Goal: Task Accomplishment & Management: Use online tool/utility

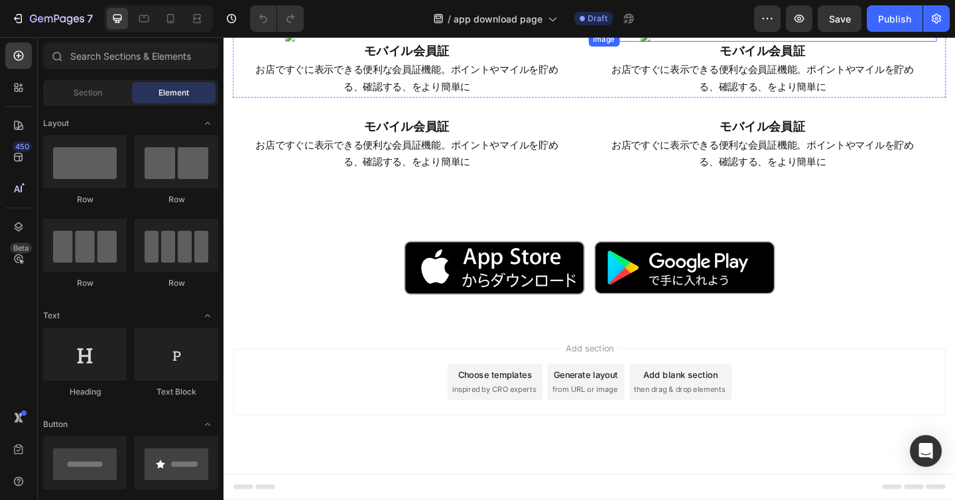
scroll to position [1268, 0]
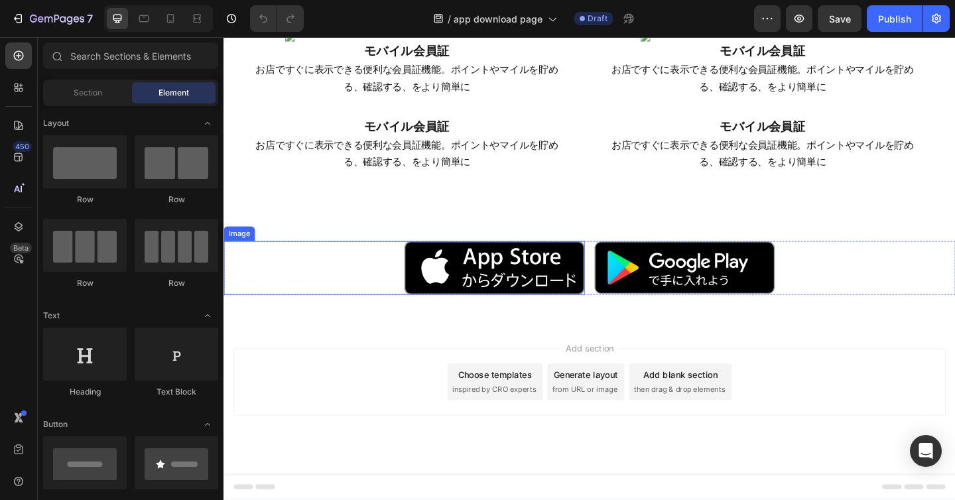
click at [398, 289] on div at bounding box center [419, 288] width 392 height 58
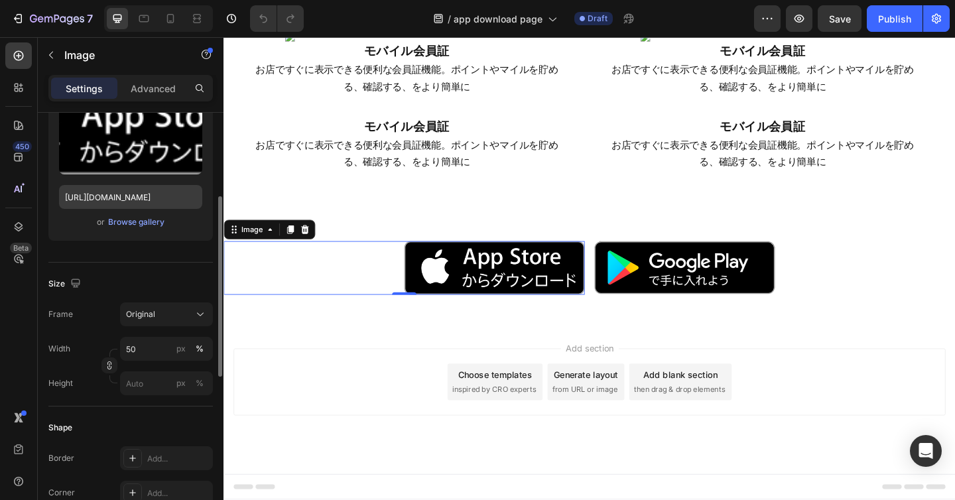
scroll to position [219, 0]
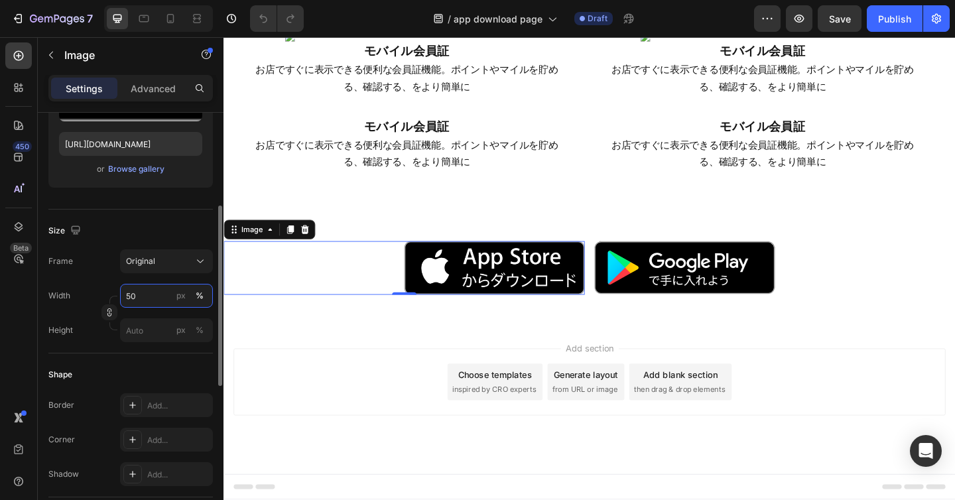
click at [131, 295] on input "50" at bounding box center [166, 296] width 93 height 24
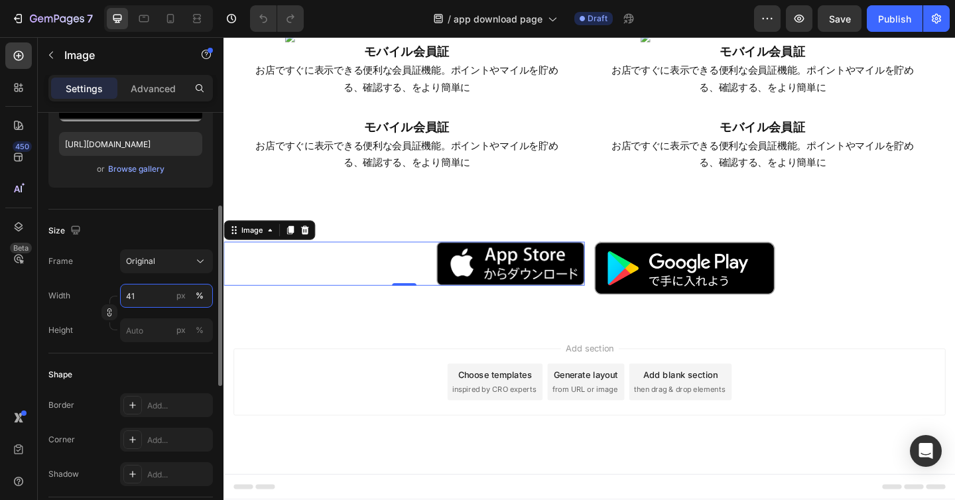
type input "40"
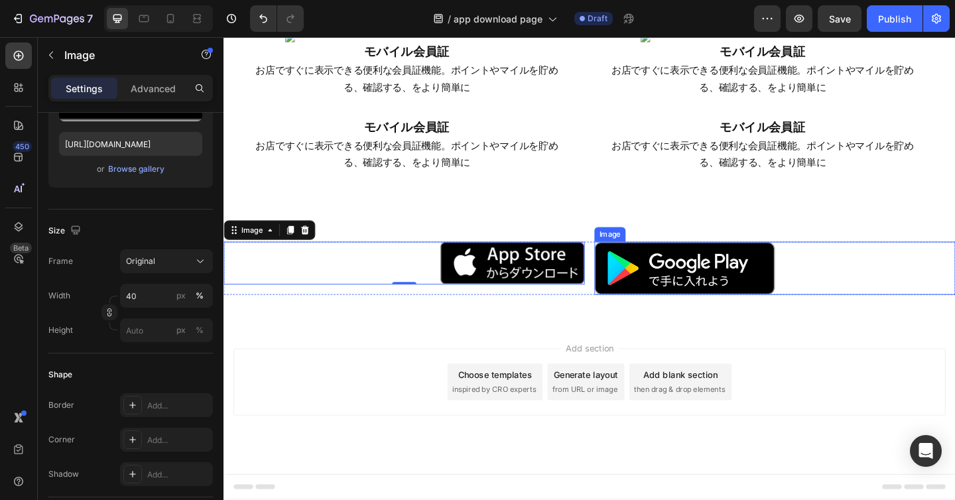
click at [775, 295] on img at bounding box center [724, 288] width 196 height 57
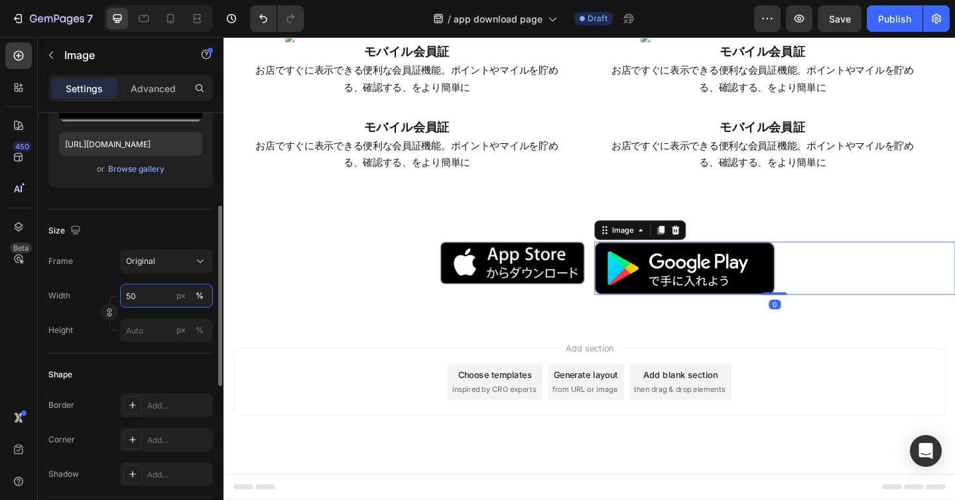
click at [142, 295] on input "50" at bounding box center [166, 296] width 93 height 24
paste input "4"
type input "40"
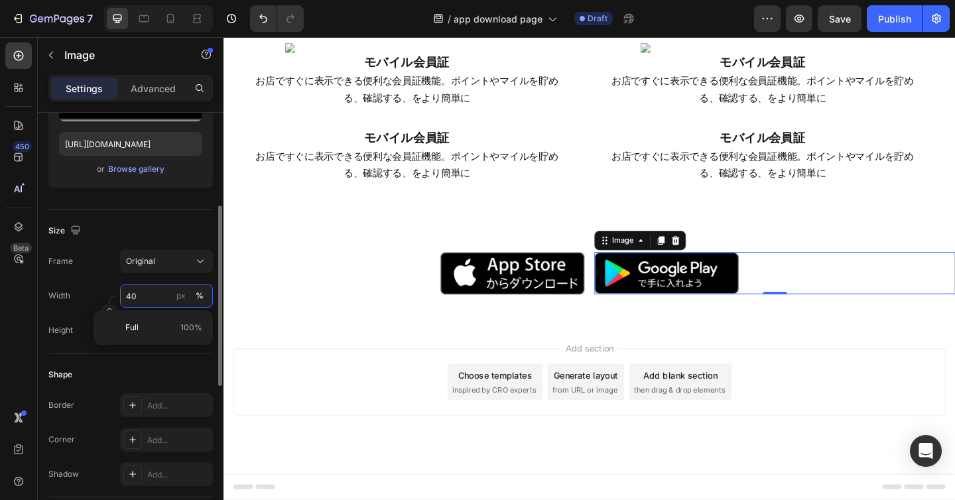
scroll to position [1256, 0]
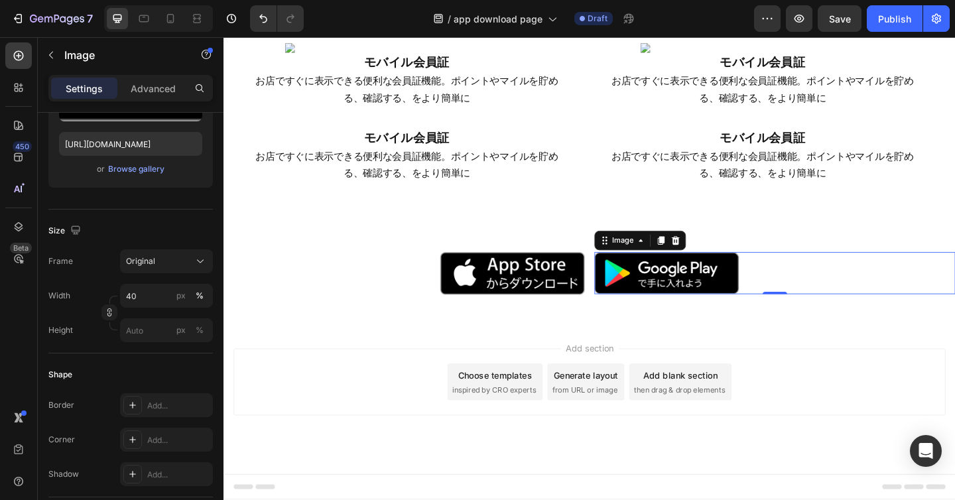
click at [762, 369] on div "Add section Choose templates inspired by CRO experts Generate layout from URL o…" at bounding box center [621, 430] width 796 height 163
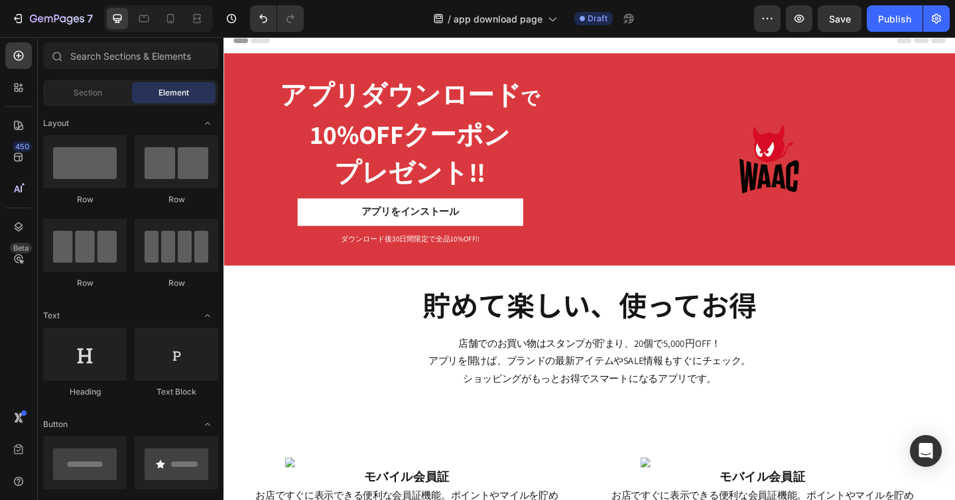
scroll to position [0, 0]
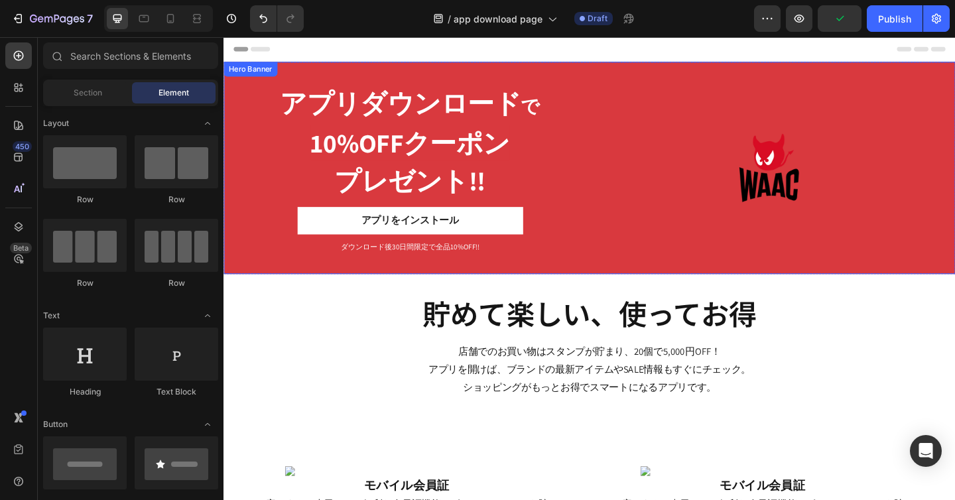
click at [594, 77] on div "アプリダウンロード で 10%OFFクーポン プレゼント!! Heading アプリをインストール Button ダウンロード後30日間限定で全品10%OFF…" at bounding box center [621, 179] width 796 height 231
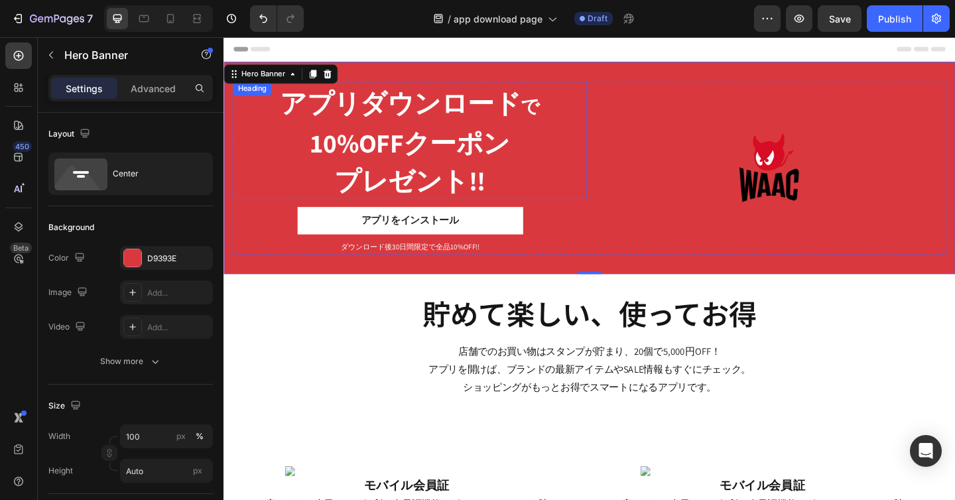
click at [388, 125] on span "アプリダウンロード" at bounding box center [415, 108] width 262 height 37
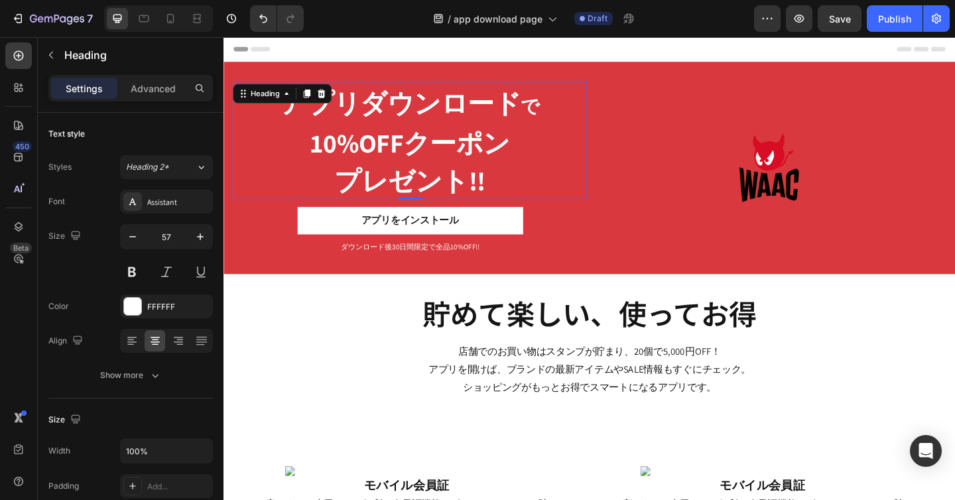
click at [388, 125] on span "アプリダウンロード" at bounding box center [415, 108] width 262 height 37
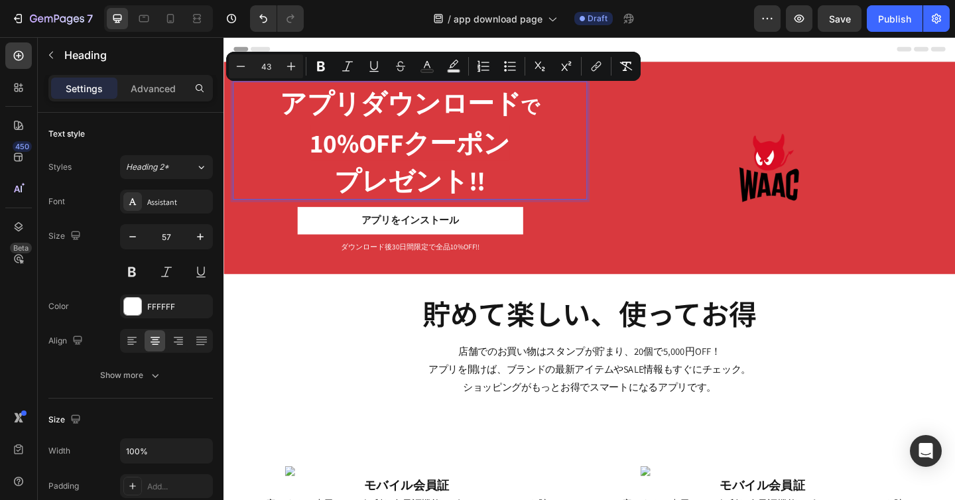
click at [376, 178] on span "プレゼント!!" at bounding box center [426, 193] width 164 height 37
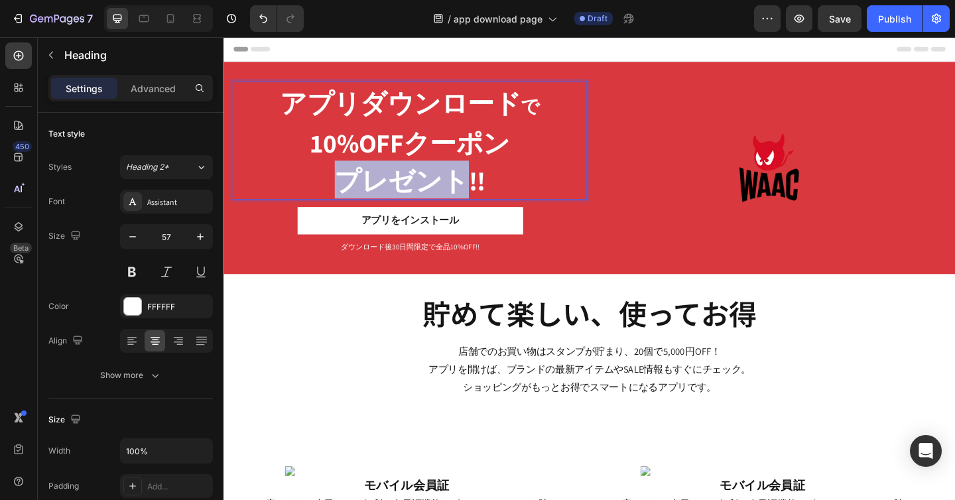
click at [376, 178] on span "プレゼント!!" at bounding box center [426, 193] width 164 height 37
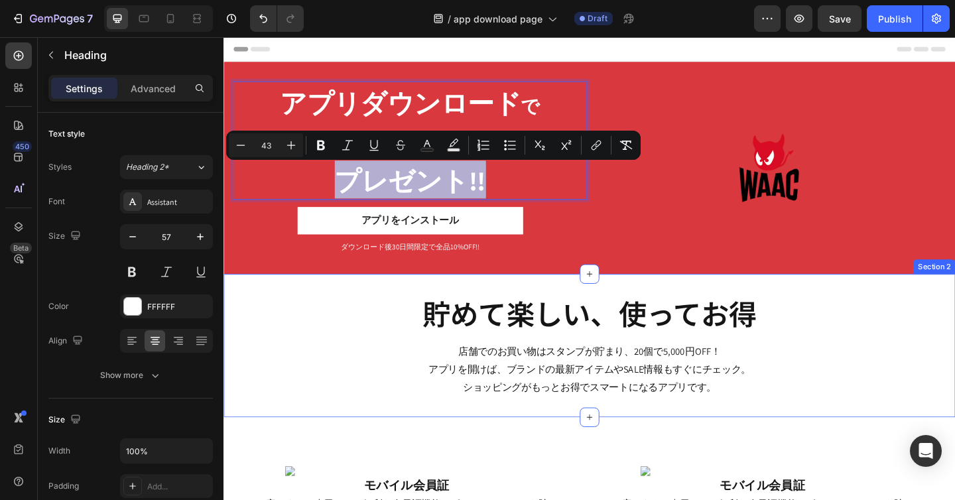
click at [720, 311] on div "貯めて楽しい、使ってお得 Text Block Row 店舗でのお買い物はスタンプが貯まり、20個で5,000円OFF！ アプリを開けば、ブランドの最新アイテ…" at bounding box center [621, 372] width 796 height 155
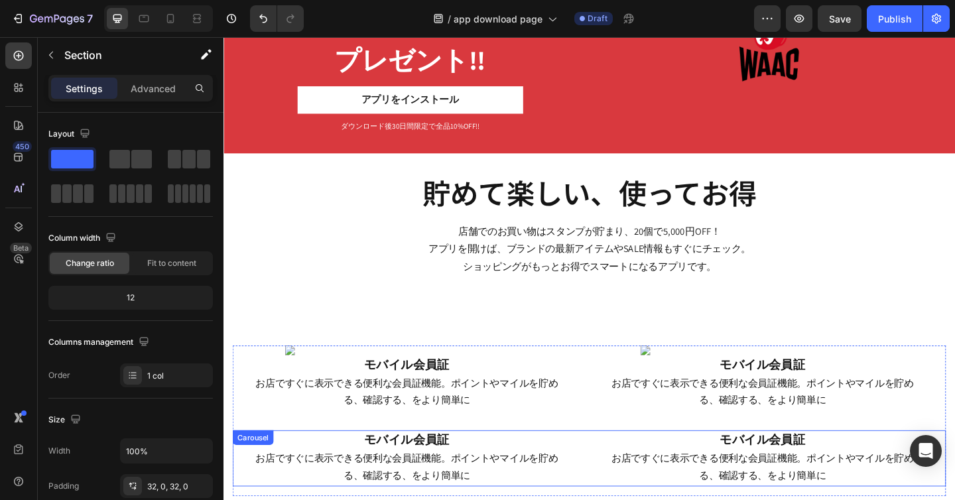
scroll to position [129, 0]
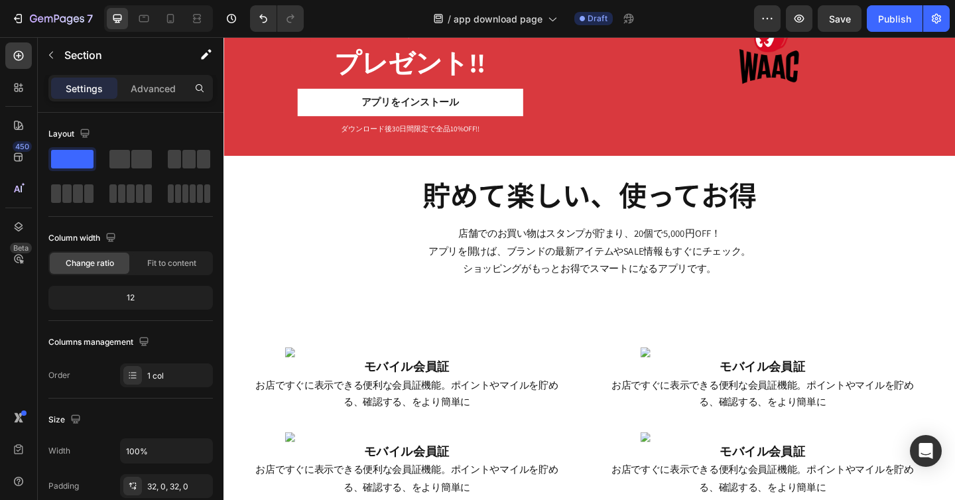
drag, startPoint x: 396, startPoint y: 202, endPoint x: 604, endPoint y: 310, distance: 233.9
click at [617, 324] on icon at bounding box center [621, 322] width 11 height 11
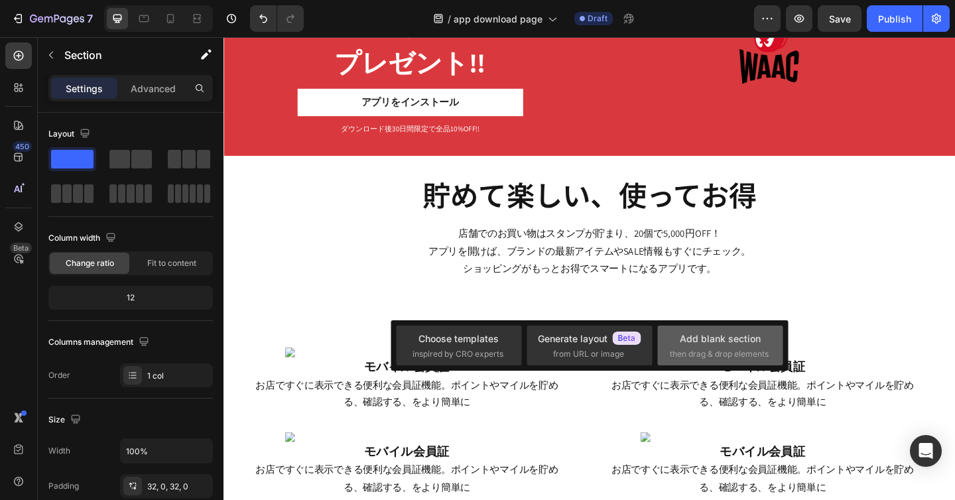
click at [702, 351] on span "then drag & drop elements" at bounding box center [719, 354] width 99 height 12
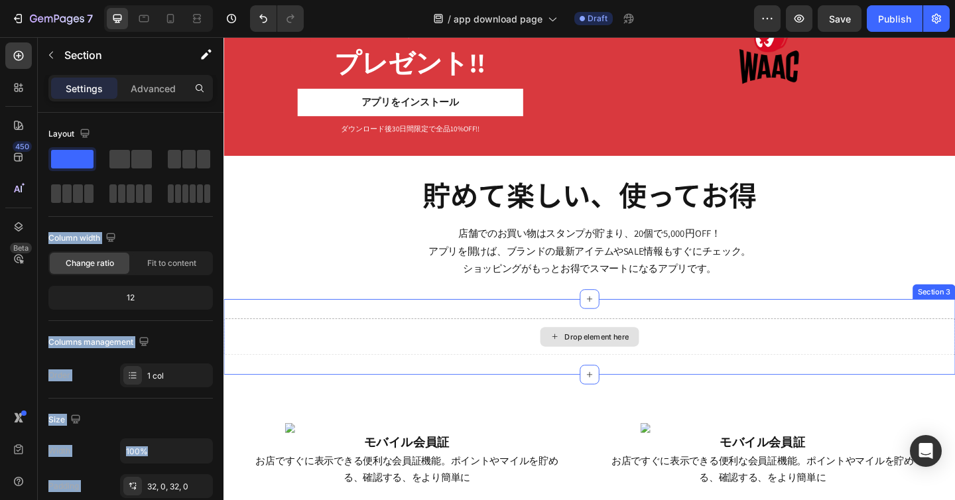
drag, startPoint x: 404, startPoint y: 193, endPoint x: 589, endPoint y: 376, distance: 260.6
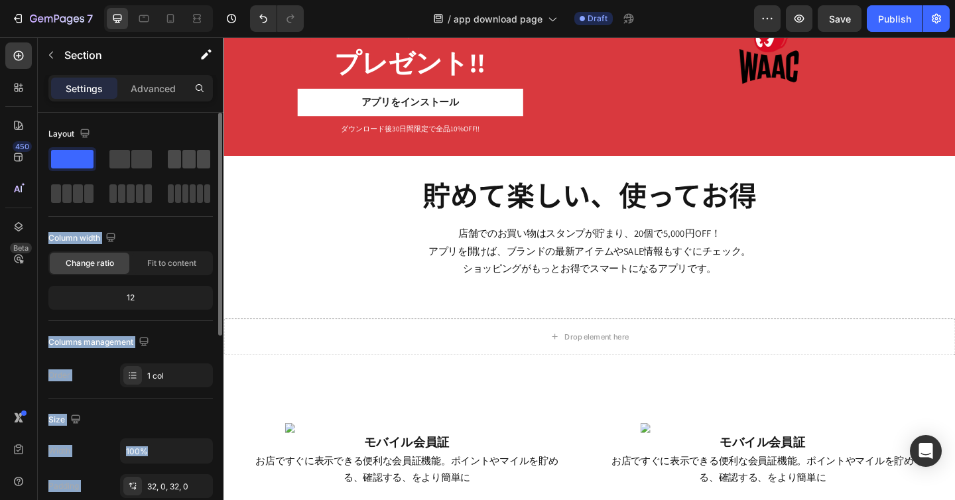
click at [176, 156] on span at bounding box center [174, 159] width 13 height 19
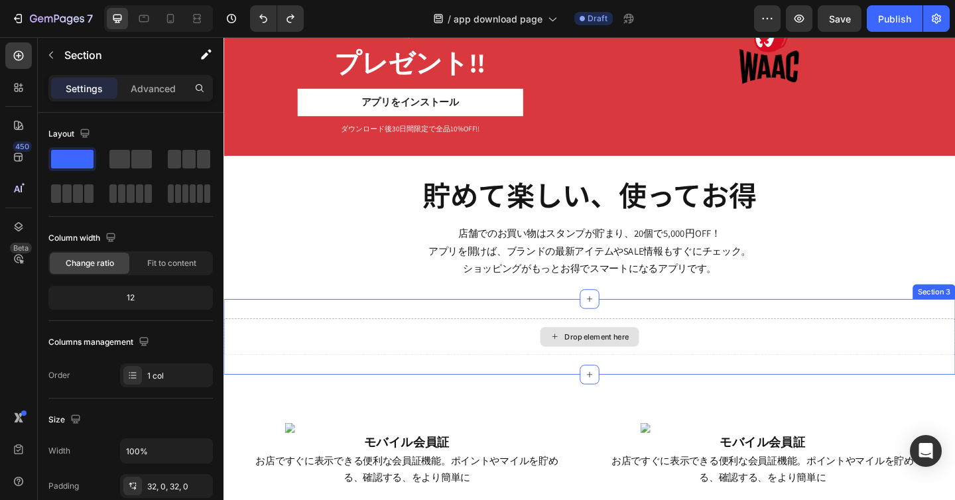
click at [453, 365] on div "Drop element here" at bounding box center [621, 363] width 796 height 40
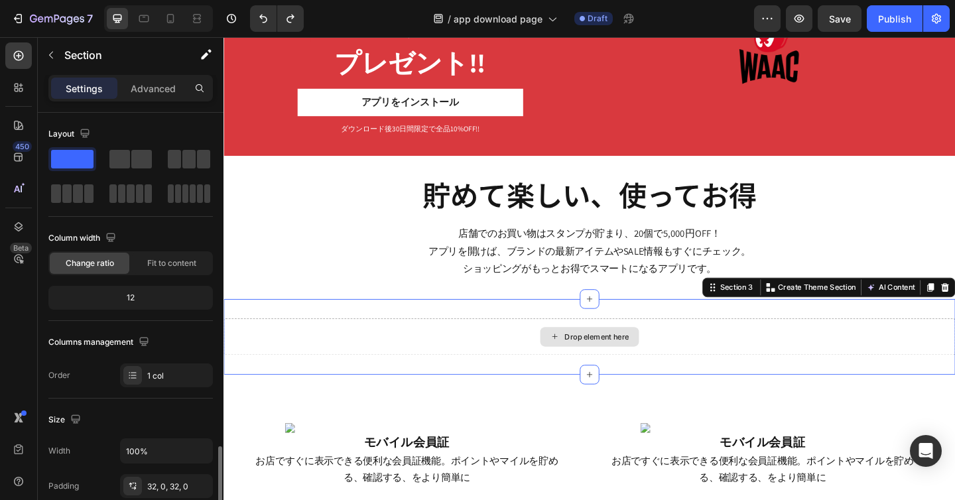
scroll to position [219, 0]
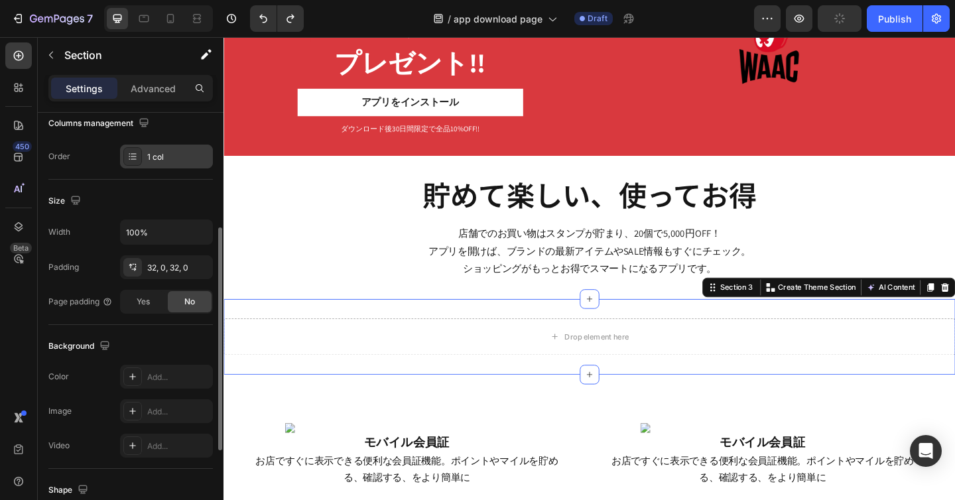
click at [166, 157] on div "1 col" at bounding box center [178, 157] width 62 height 12
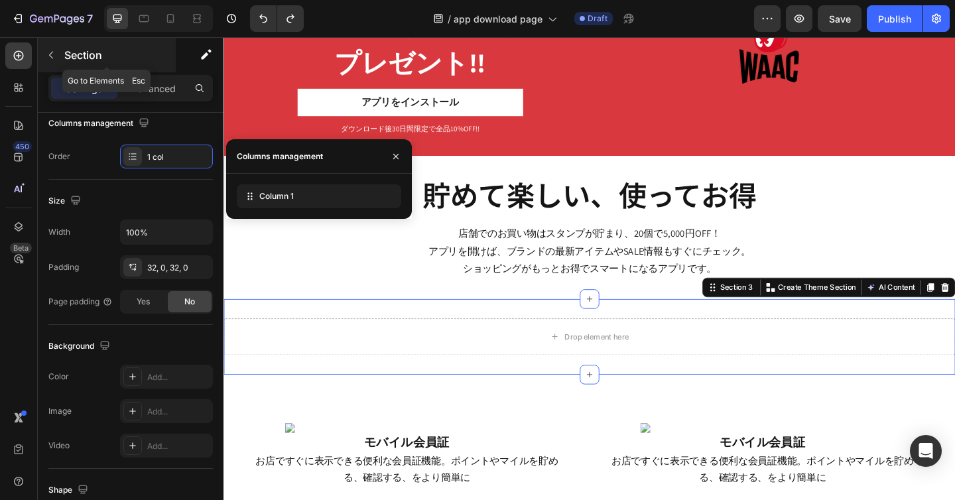
click at [53, 58] on icon "button" at bounding box center [51, 55] width 11 height 11
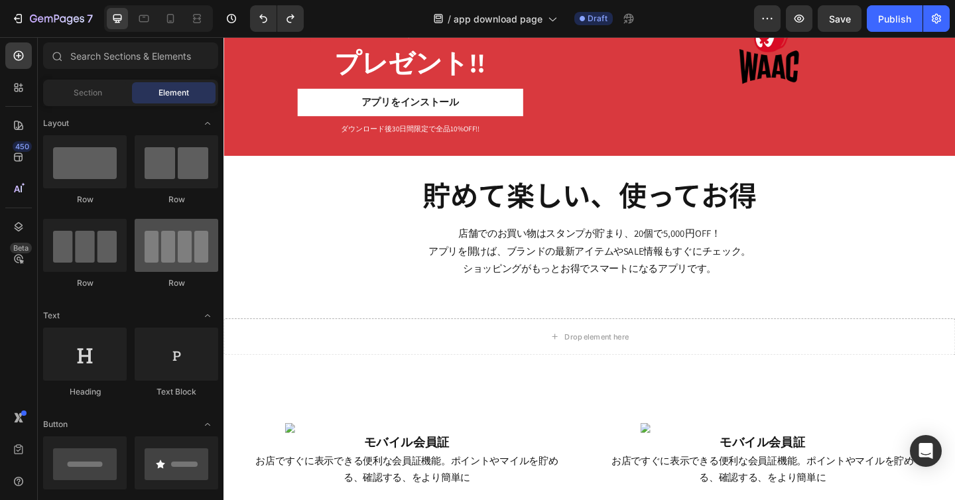
click at [186, 261] on div at bounding box center [177, 245] width 84 height 53
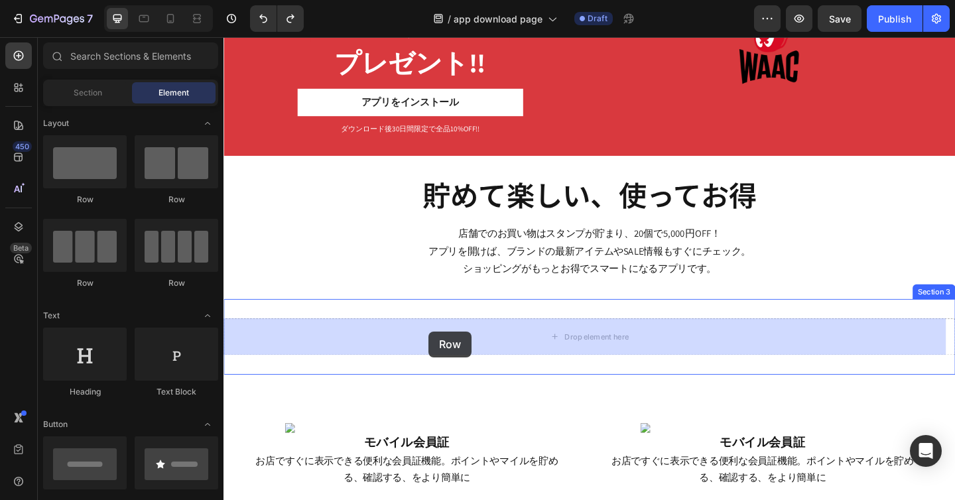
drag, startPoint x: 283, startPoint y: 295, endPoint x: 446, endPoint y: 357, distance: 174.6
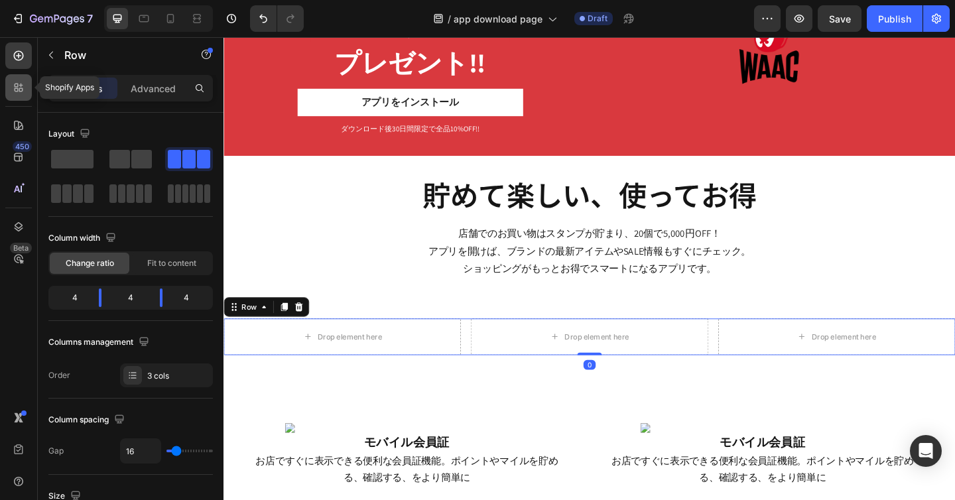
click at [17, 87] on icon at bounding box center [18, 87] width 13 height 13
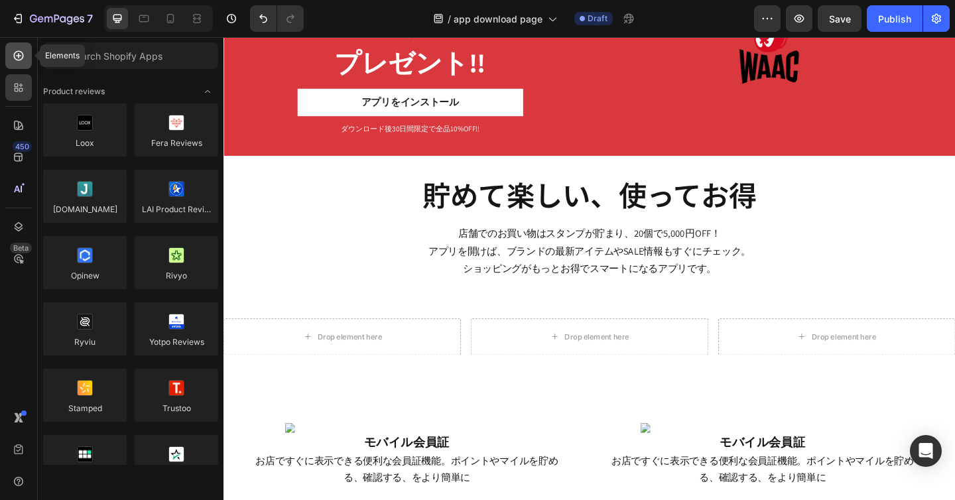
click at [24, 52] on icon at bounding box center [18, 55] width 13 height 13
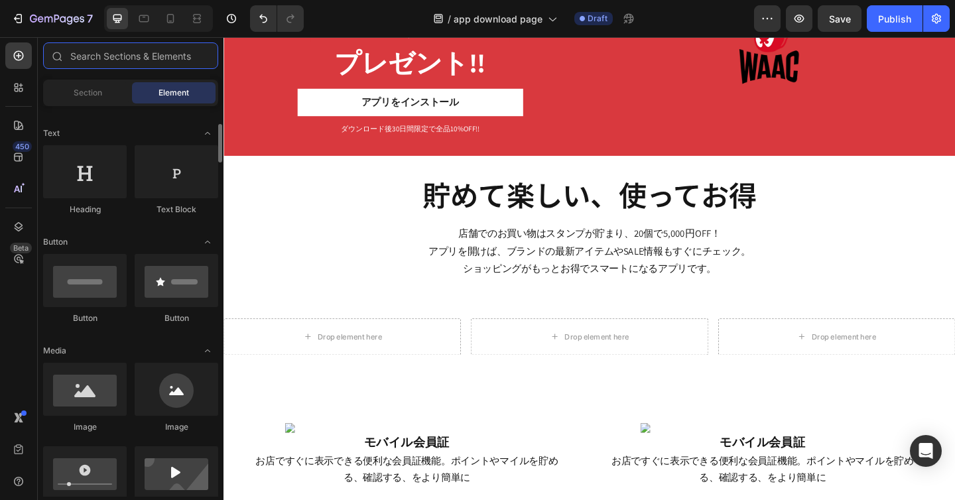
scroll to position [213, 0]
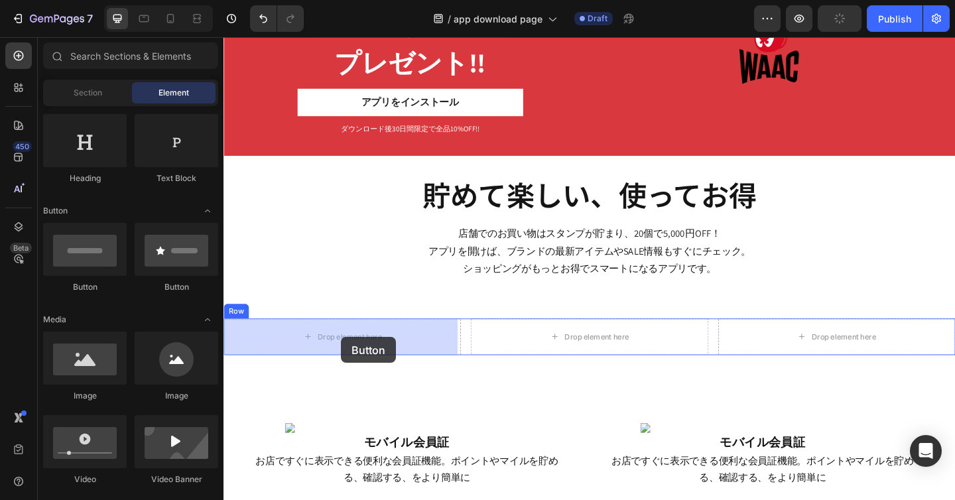
drag, startPoint x: 292, startPoint y: 288, endPoint x: 348, endPoint y: 363, distance: 92.8
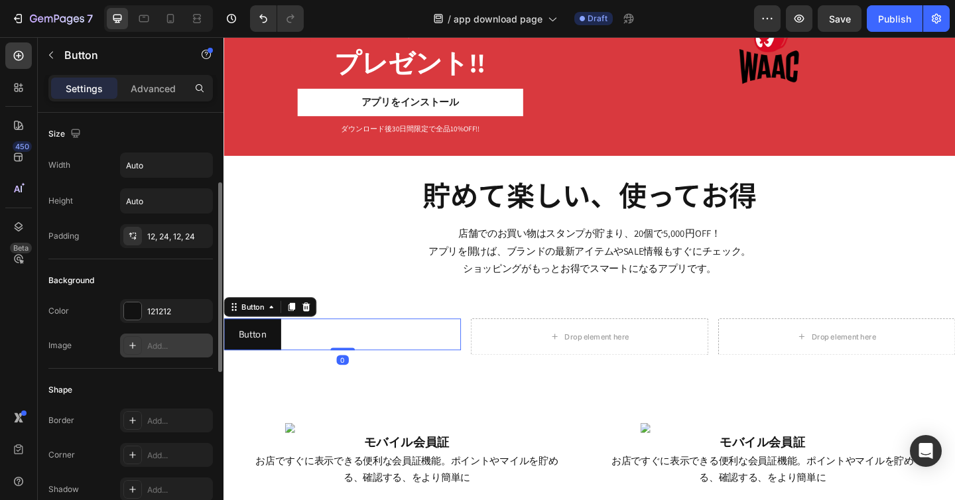
scroll to position [526, 0]
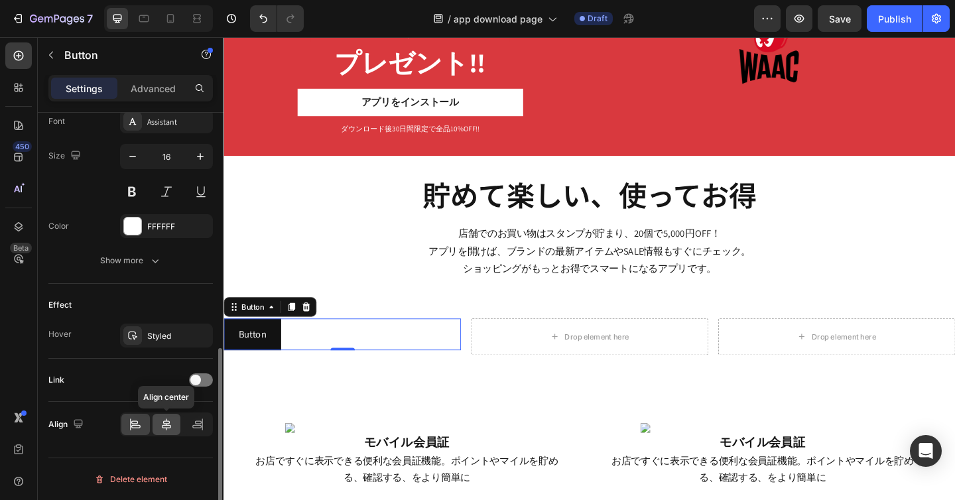
click at [173, 422] on div at bounding box center [166, 424] width 29 height 21
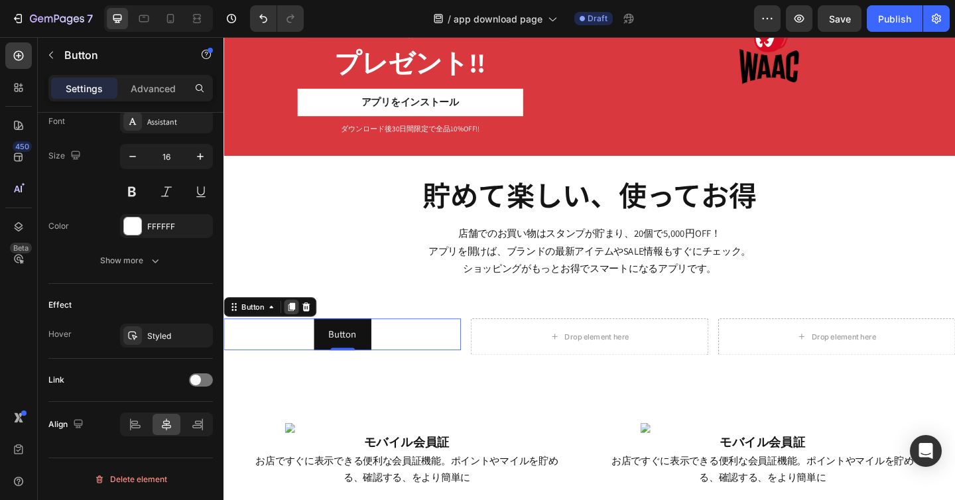
click at [297, 329] on icon at bounding box center [297, 330] width 7 height 9
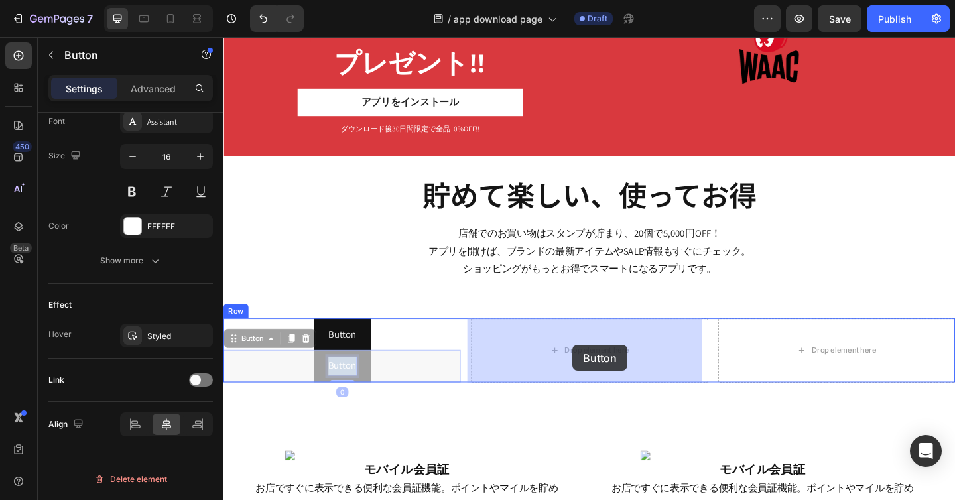
drag, startPoint x: 343, startPoint y: 392, endPoint x: 603, endPoint y: 372, distance: 260.6
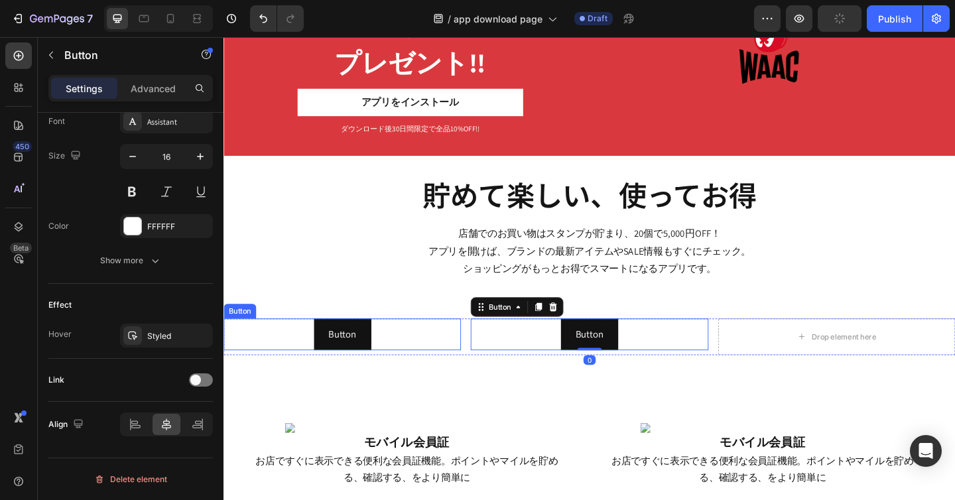
click at [408, 361] on div "Button Button" at bounding box center [352, 360] width 258 height 35
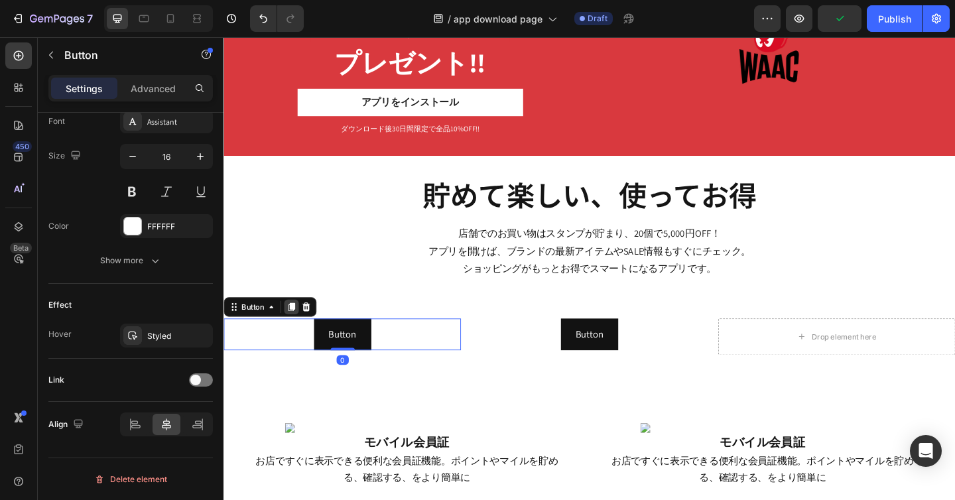
click at [298, 327] on icon at bounding box center [297, 330] width 7 height 9
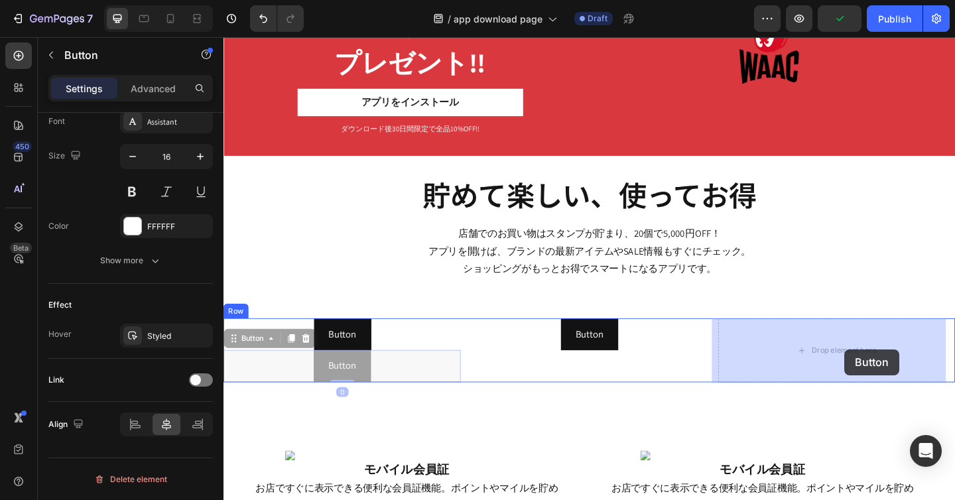
drag, startPoint x: 393, startPoint y: 398, endPoint x: 898, endPoint y: 377, distance: 504.9
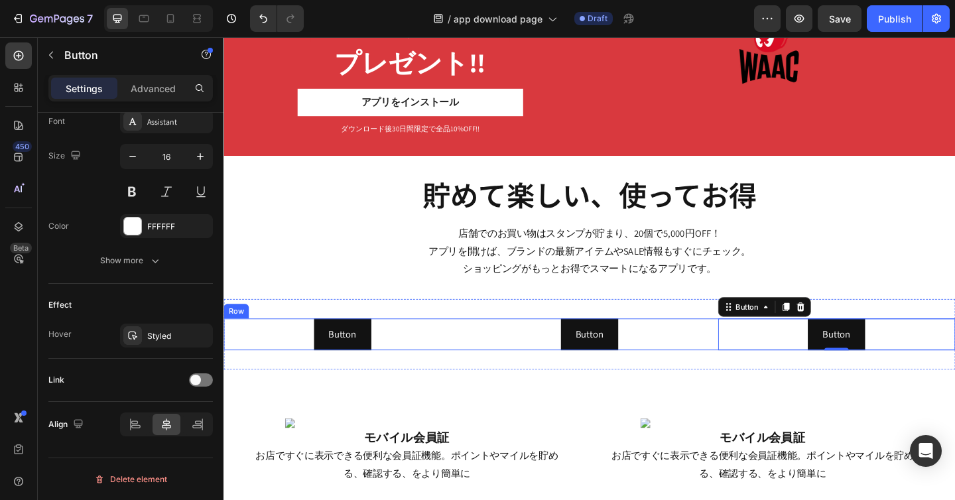
scroll to position [137, 0]
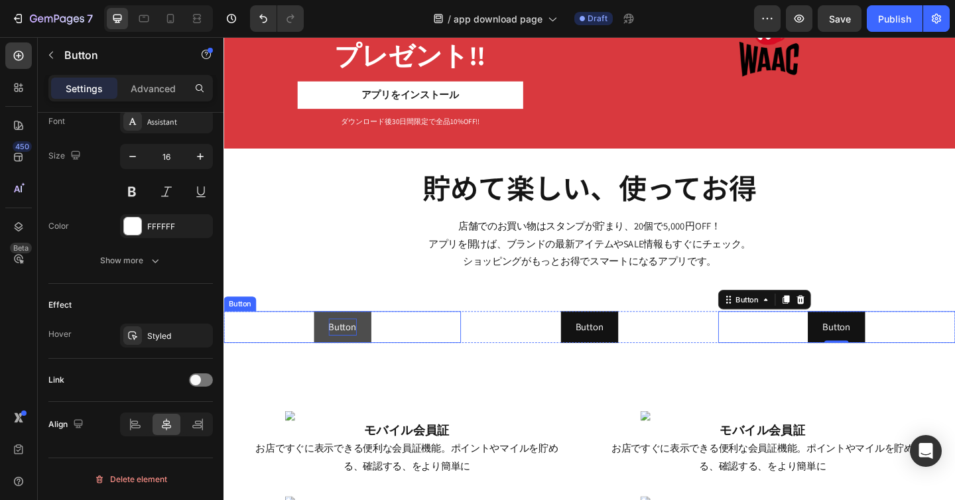
click at [345, 350] on p "Button" at bounding box center [352, 352] width 30 height 19
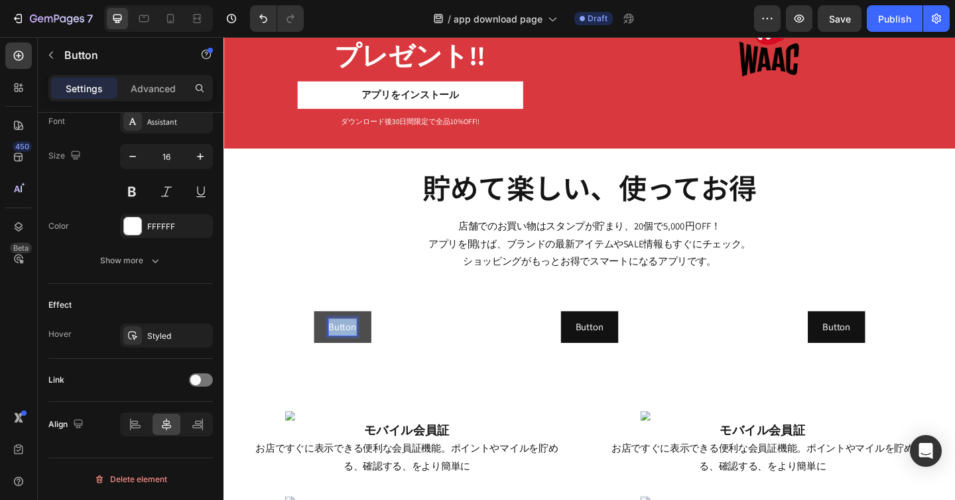
click at [345, 350] on p "Button" at bounding box center [352, 352] width 30 height 19
click at [284, 335] on button "ダウンロードとくてｎ" at bounding box center [353, 352] width 138 height 35
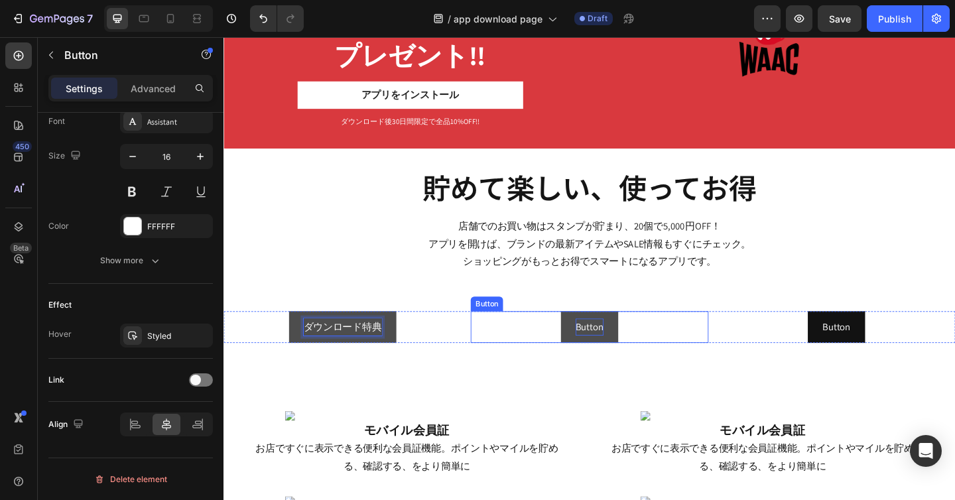
click at [609, 354] on p "Button" at bounding box center [621, 352] width 30 height 19
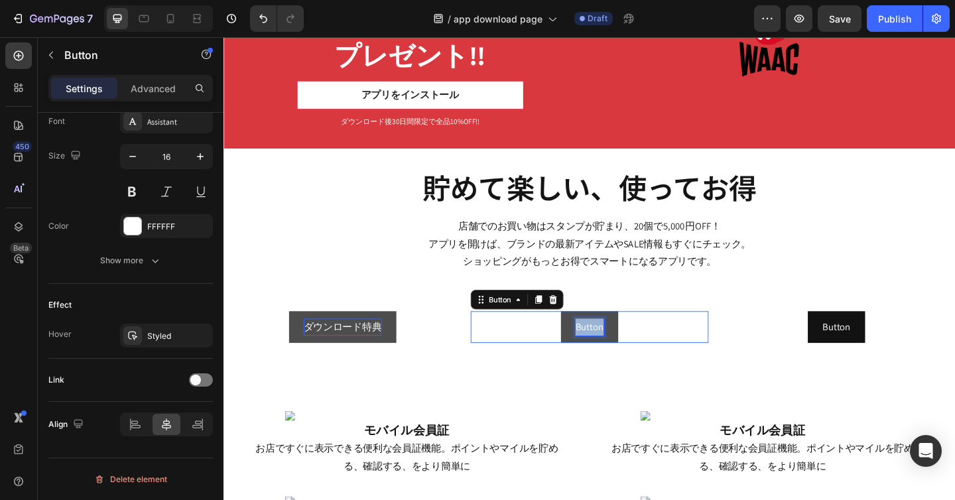
click at [609, 354] on p "Button" at bounding box center [621, 352] width 30 height 19
click at [589, 335] on button "あぷり" at bounding box center [621, 352] width 64 height 35
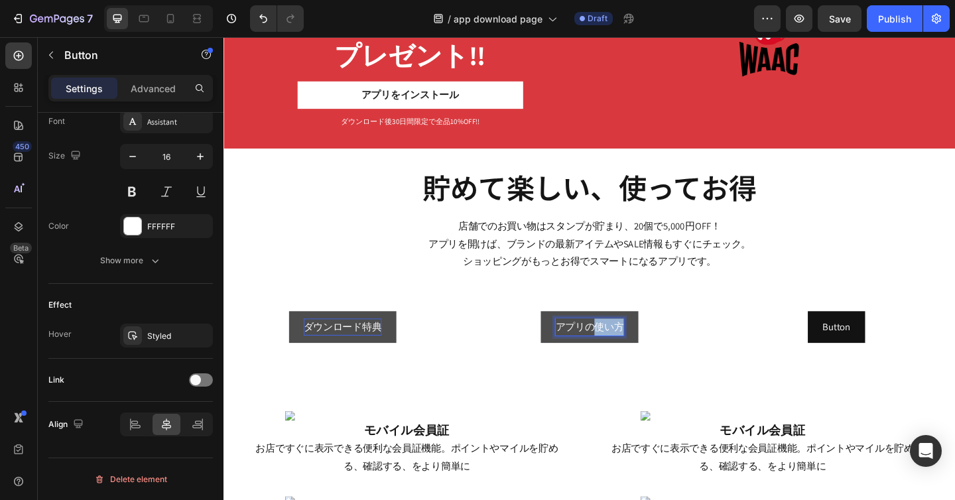
click at [568, 335] on button "アプリの使い方" at bounding box center [621, 352] width 106 height 35
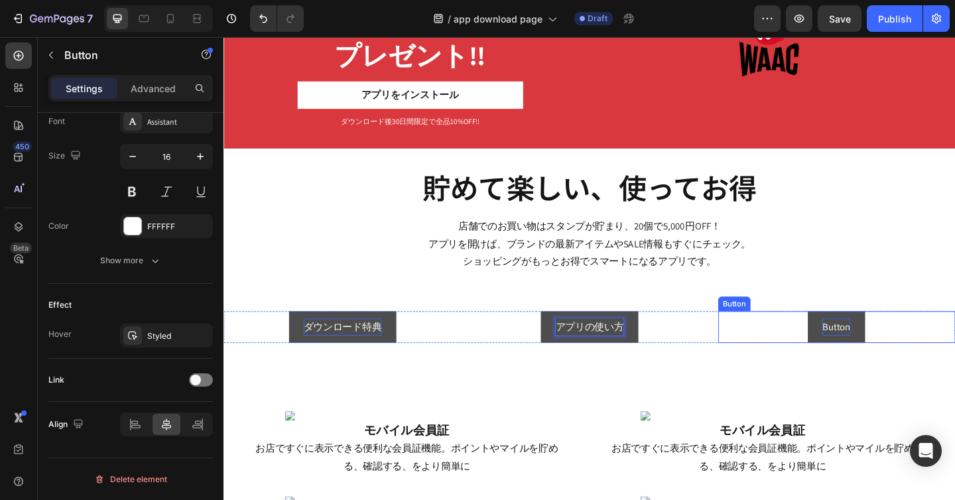
click at [886, 355] on p "Button" at bounding box center [889, 352] width 30 height 19
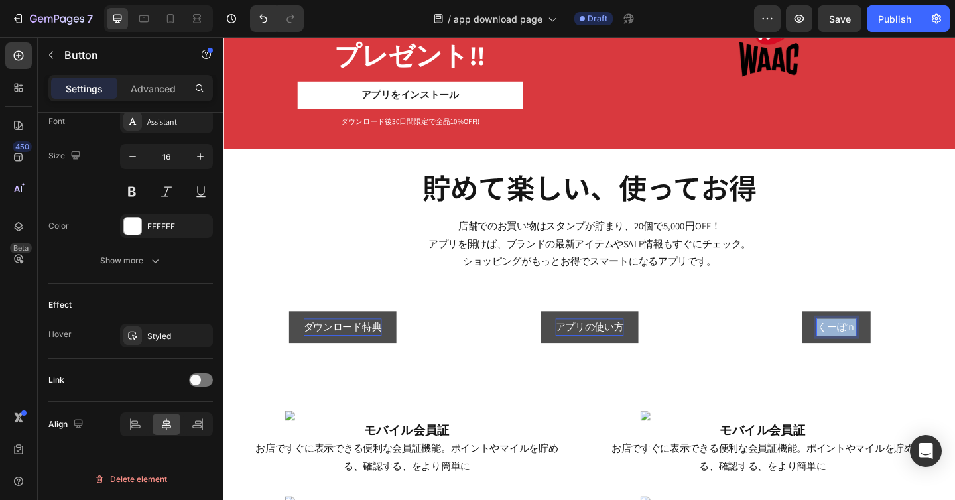
click at [853, 335] on button "くーぽｎ" at bounding box center [890, 352] width 74 height 35
click at [831, 335] on button "使い方クーポンの" at bounding box center [889, 352] width 117 height 35
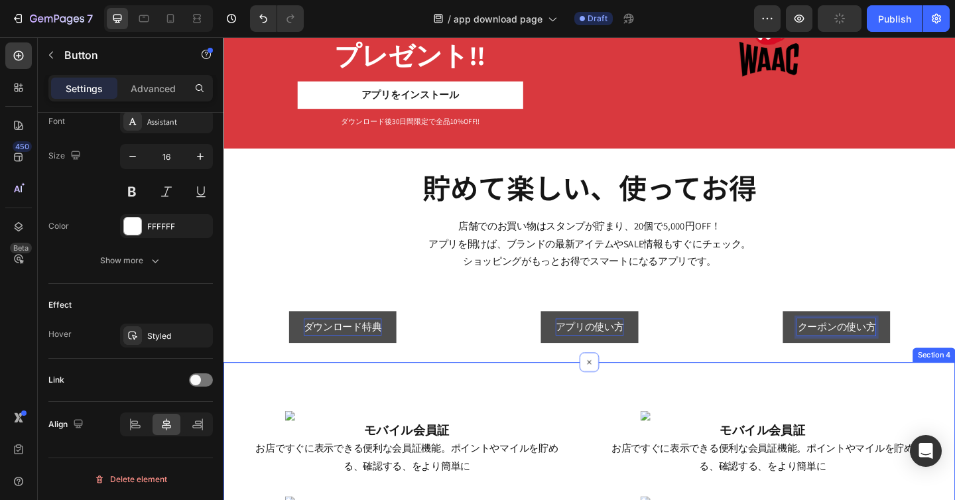
click at [731, 389] on div "ダウンロード特典 Button アプリの使い方 Button クーポンの使い方 Button 0 Row Section 3" at bounding box center [621, 353] width 796 height 78
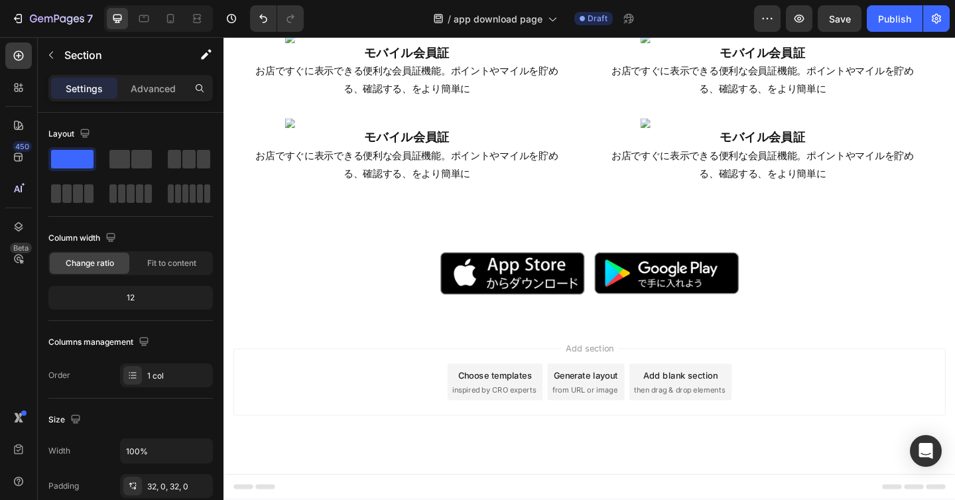
scroll to position [1284, 0]
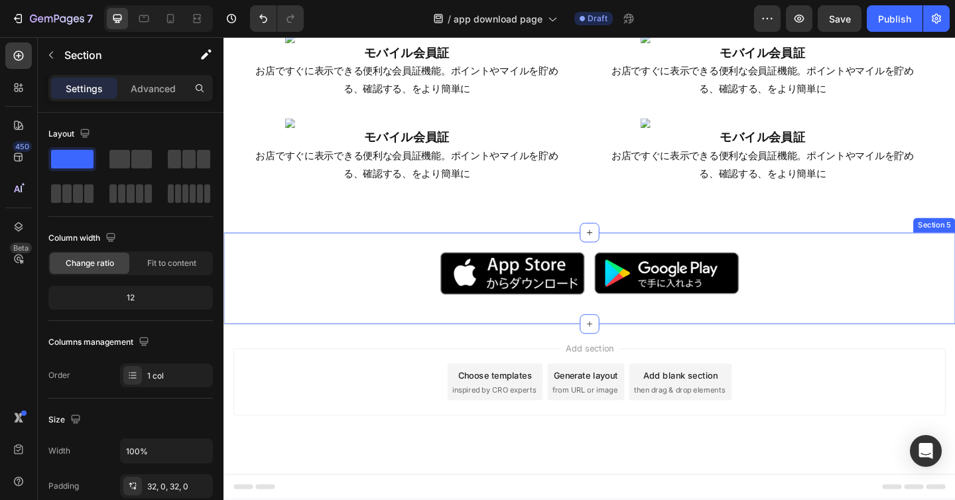
click at [600, 300] on div "Image Image Row Section 5" at bounding box center [621, 299] width 796 height 99
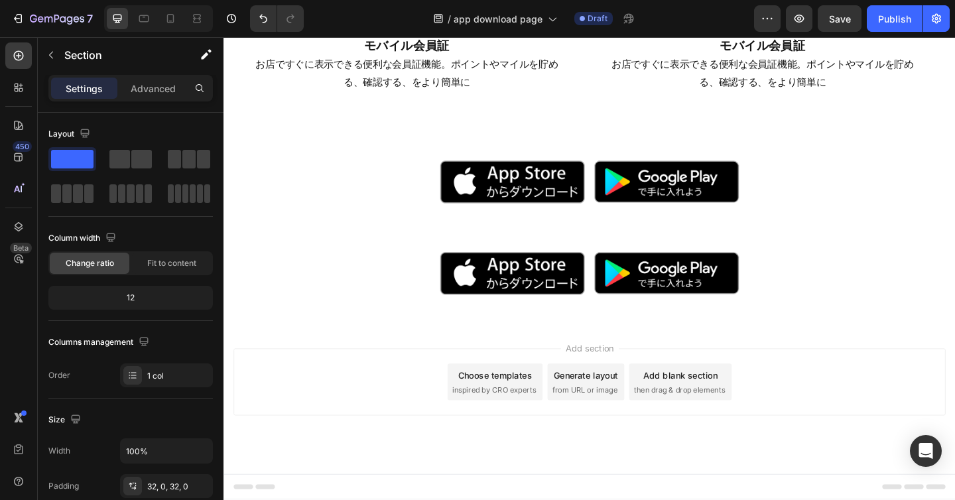
scroll to position [1433, 0]
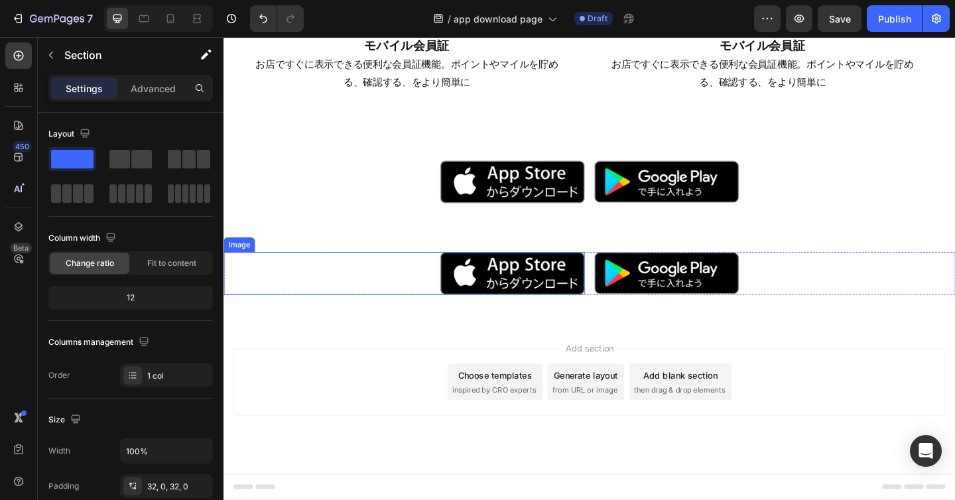
click at [389, 302] on div at bounding box center [419, 294] width 392 height 46
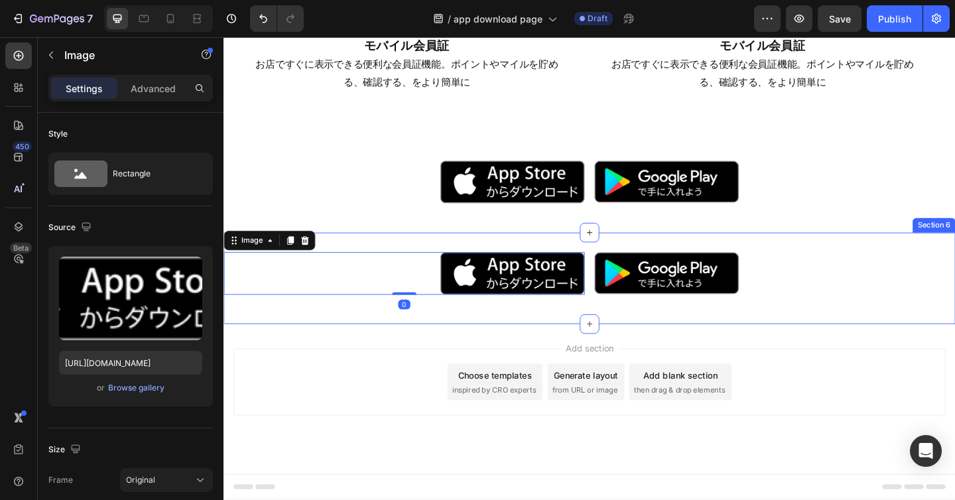
click at [430, 261] on div "Image 0 Image Row Section 6" at bounding box center [621, 299] width 796 height 99
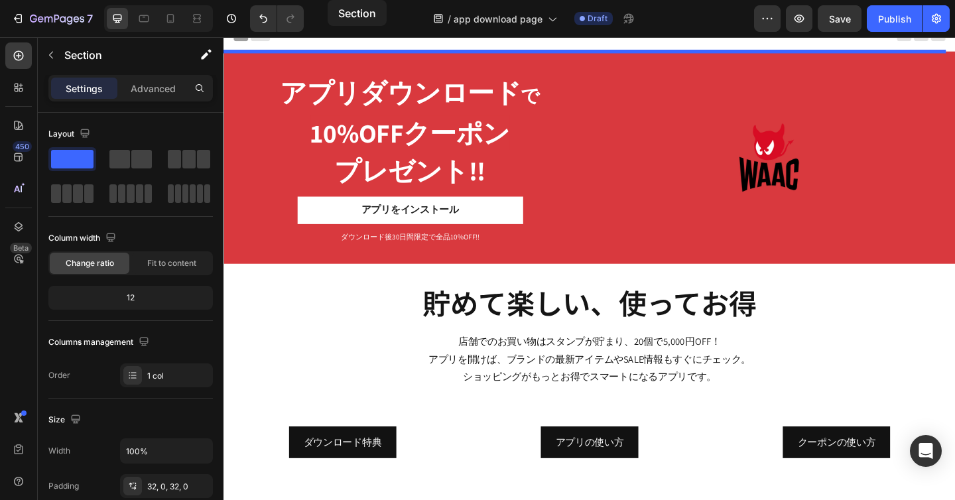
scroll to position [0, 0]
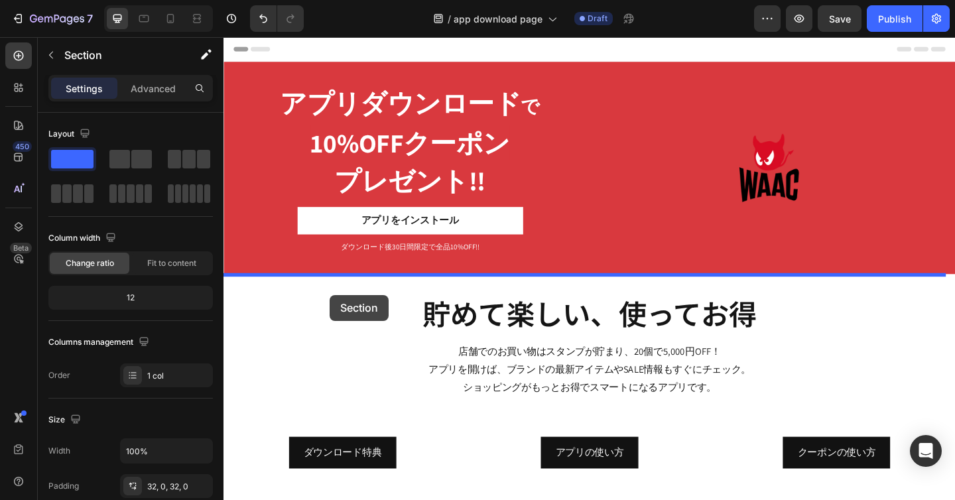
drag, startPoint x: 316, startPoint y: 261, endPoint x: 339, endPoint y: 316, distance: 59.7
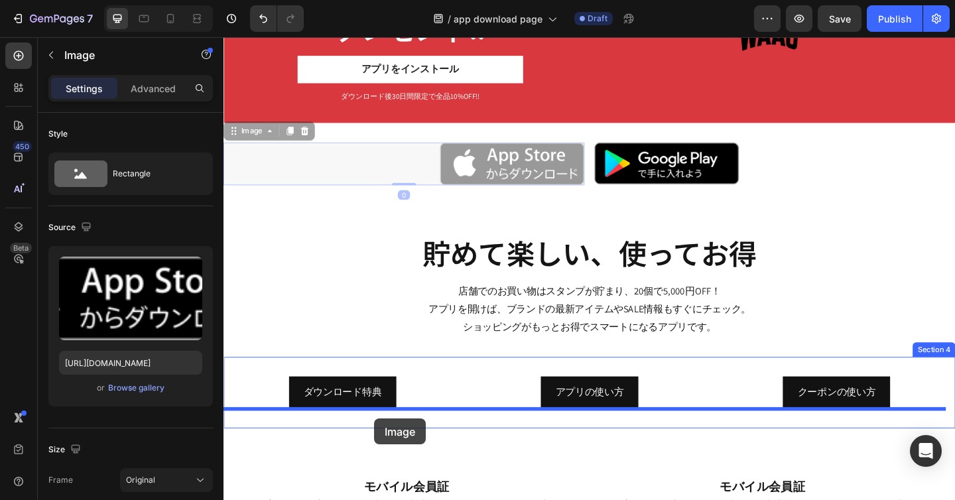
scroll to position [166, 0]
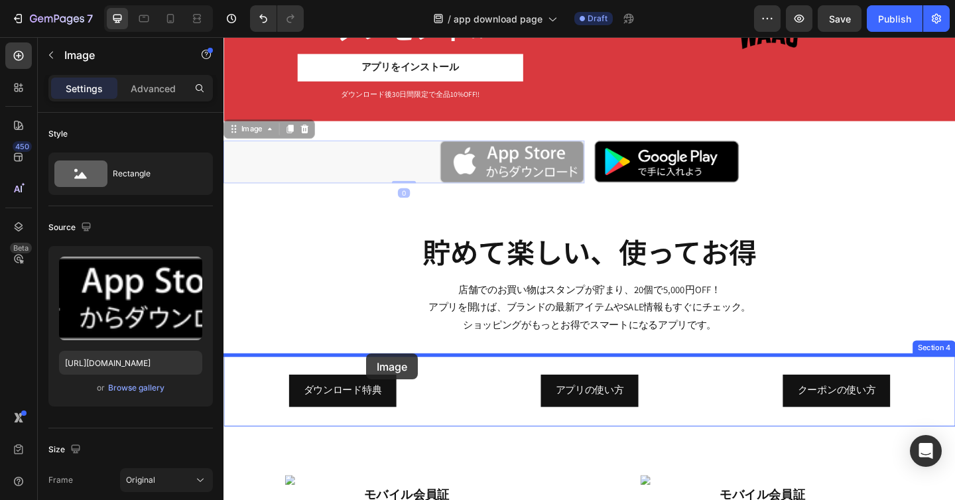
drag, startPoint x: 393, startPoint y: 241, endPoint x: 379, endPoint y: 386, distance: 145.8
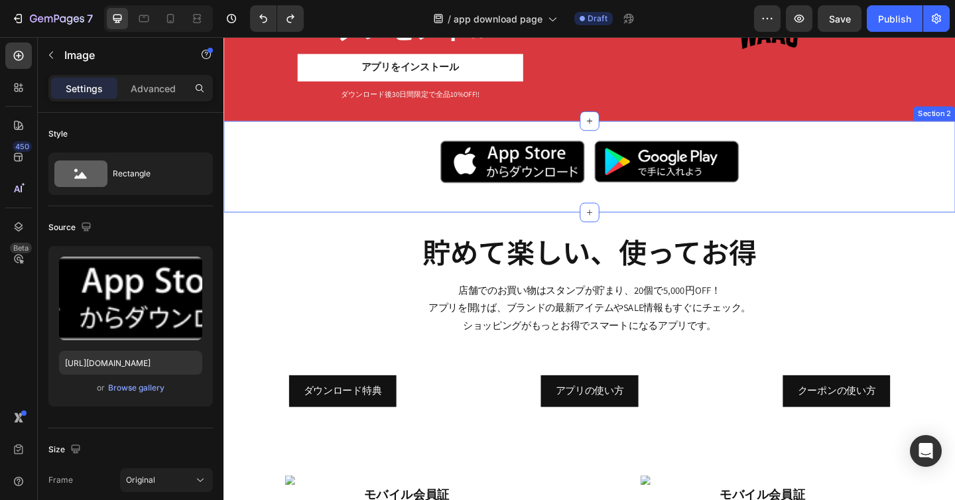
click at [526, 217] on div "Image Image Row Section 2" at bounding box center [621, 178] width 796 height 99
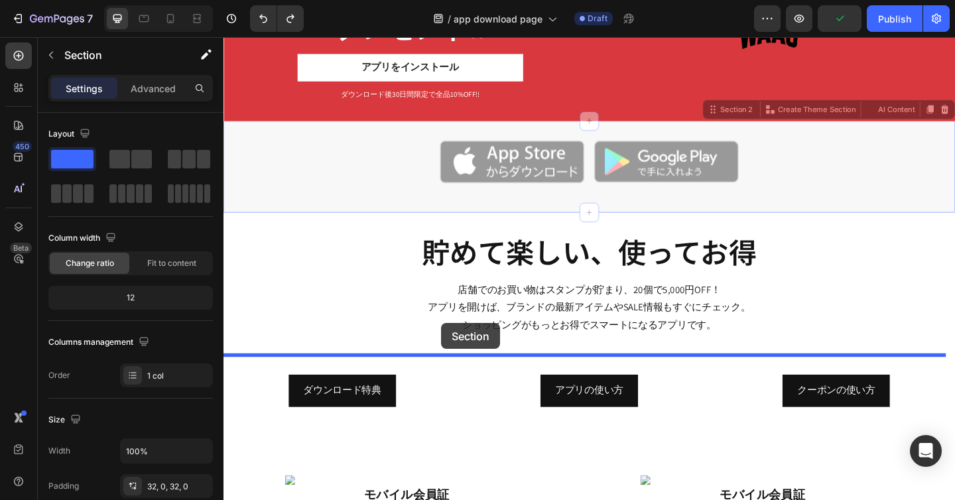
drag, startPoint x: 463, startPoint y: 217, endPoint x: 460, endPoint y: 348, distance: 130.6
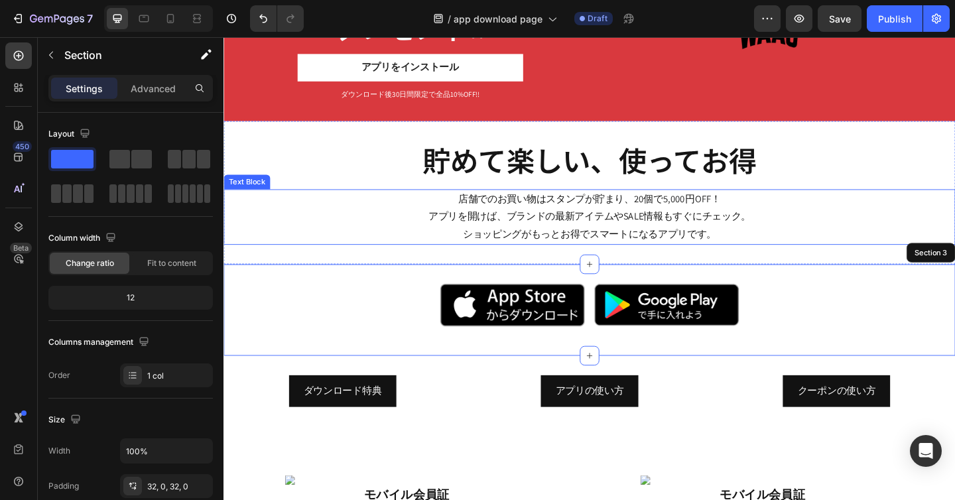
click at [786, 209] on p "店舗でのお買い物はスタンプが貯まり、20個で5,000円OFF！ アプリを開けば、ブランドの最新アイテムやSALE情報もすぐにチェック。 ショッピングがもっと…" at bounding box center [621, 232] width 793 height 57
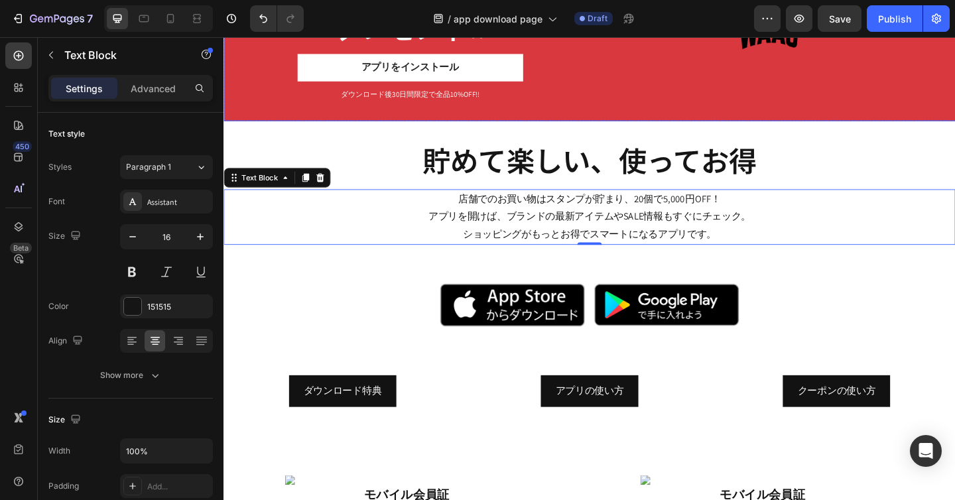
click at [885, 118] on div "アプリダウンロード で 10%OFFクーポン プレゼント!! Heading アプリをインストール Button ダウンロード後30日間限定で全品10%OFF…" at bounding box center [621, 13] width 796 height 231
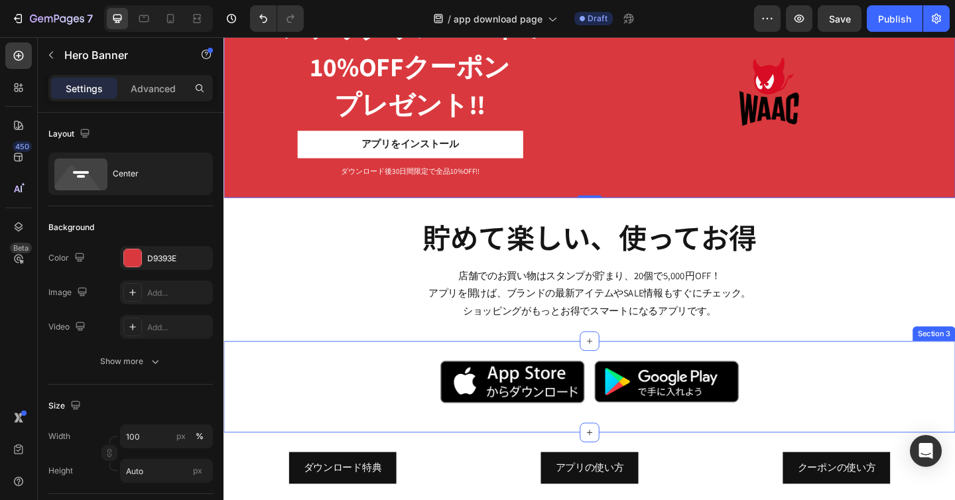
scroll to position [263, 0]
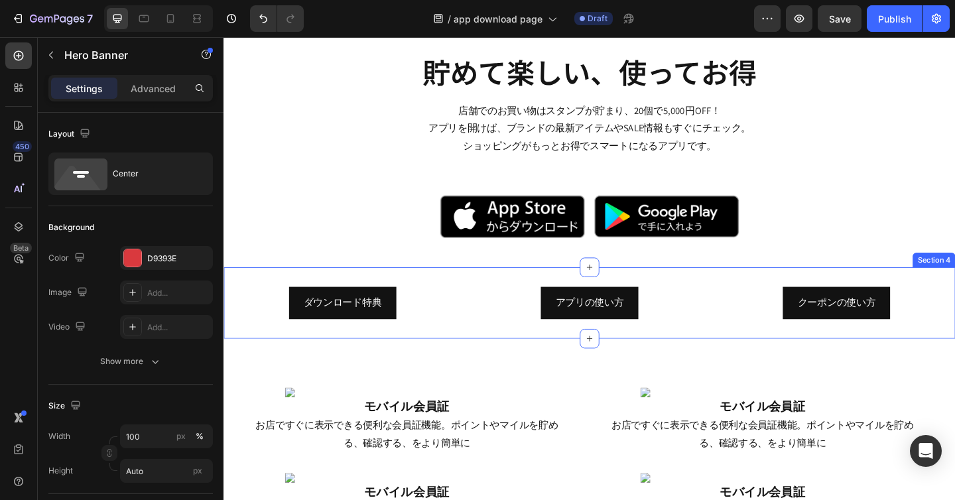
click at [455, 358] on div "ダウンロード特典 Button アプリの使い方 Button クーポンの使い方 Button Row Section 4" at bounding box center [621, 327] width 796 height 78
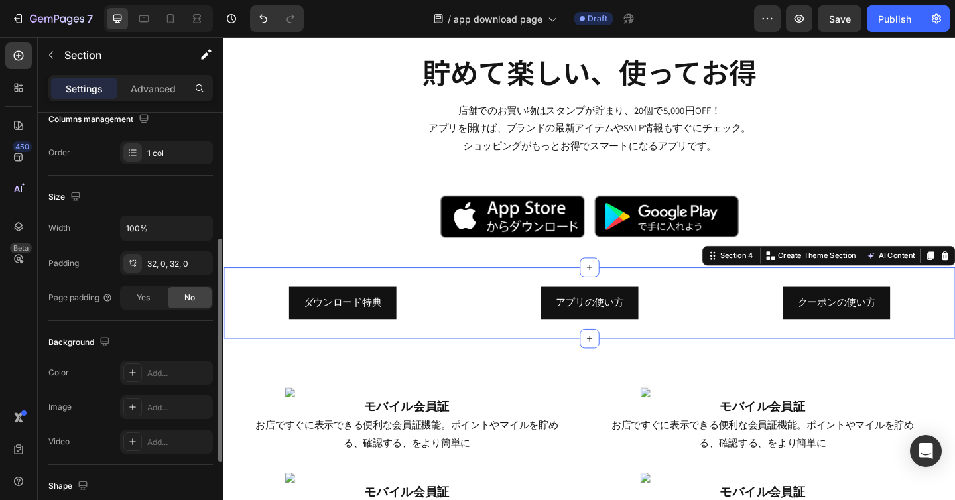
scroll to position [257, 0]
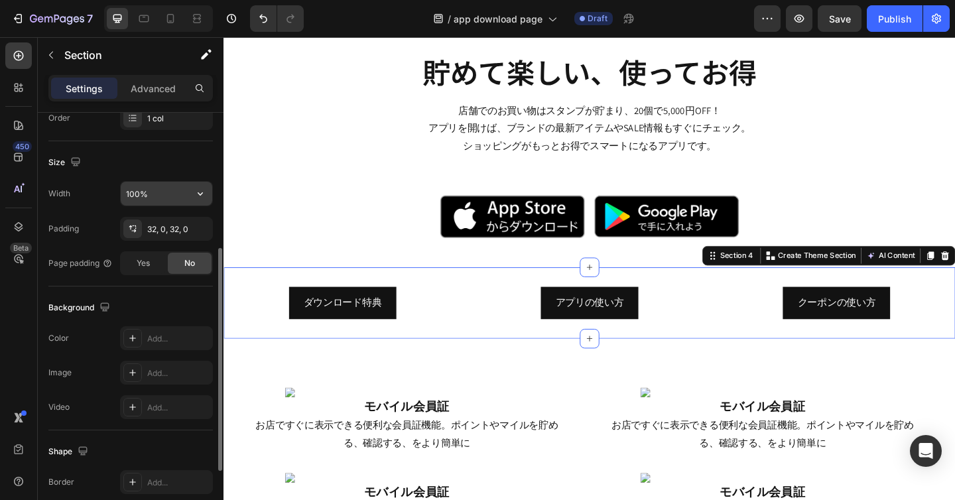
click at [151, 194] on input "100%" at bounding box center [166, 194] width 91 height 24
type input "100%"
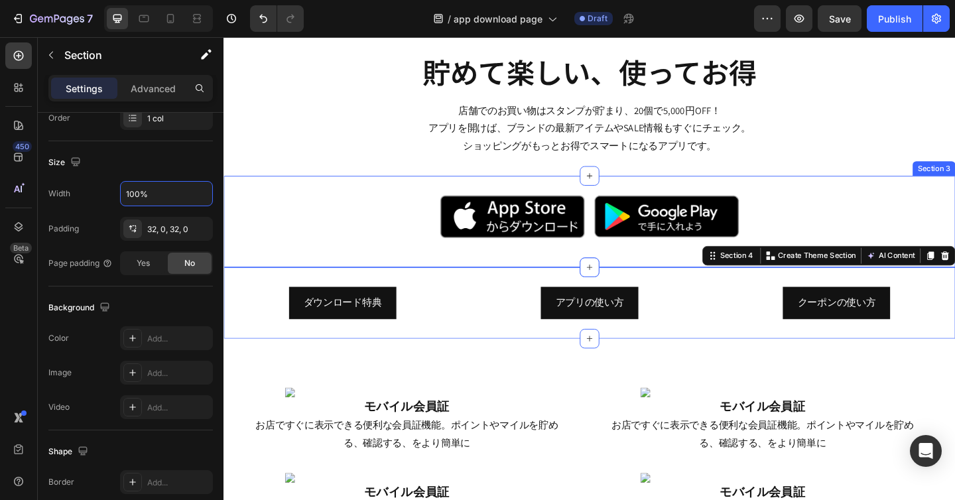
click at [444, 265] on div "Image Image Row" at bounding box center [621, 237] width 796 height 57
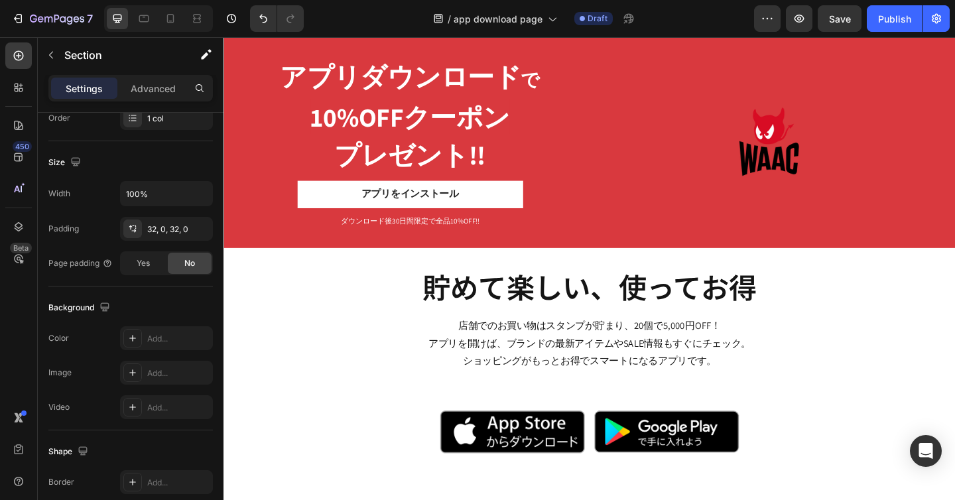
scroll to position [0, 0]
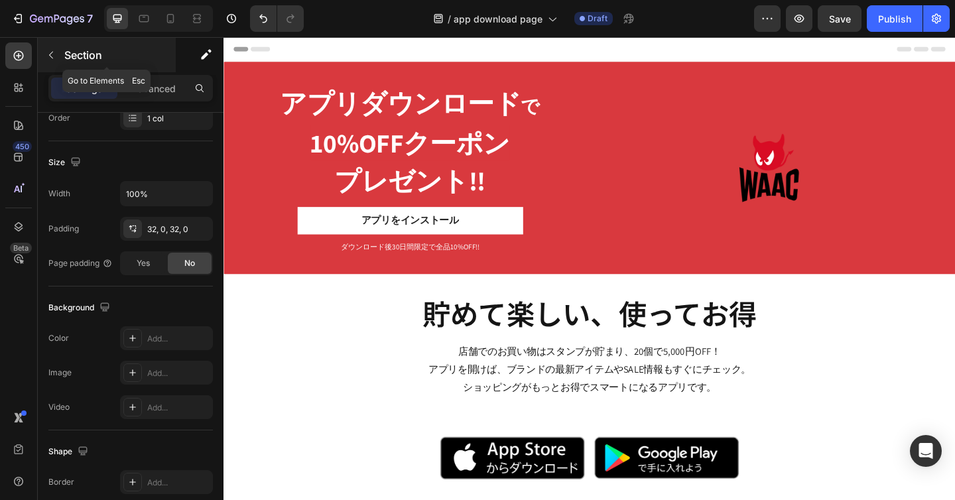
click at [52, 57] on icon "button" at bounding box center [51, 55] width 11 height 11
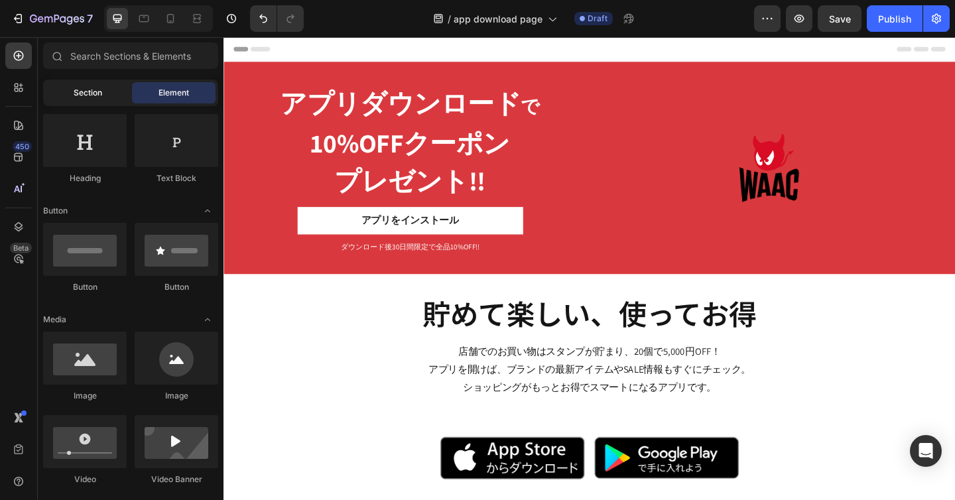
click at [83, 95] on span "Section" at bounding box center [88, 93] width 29 height 12
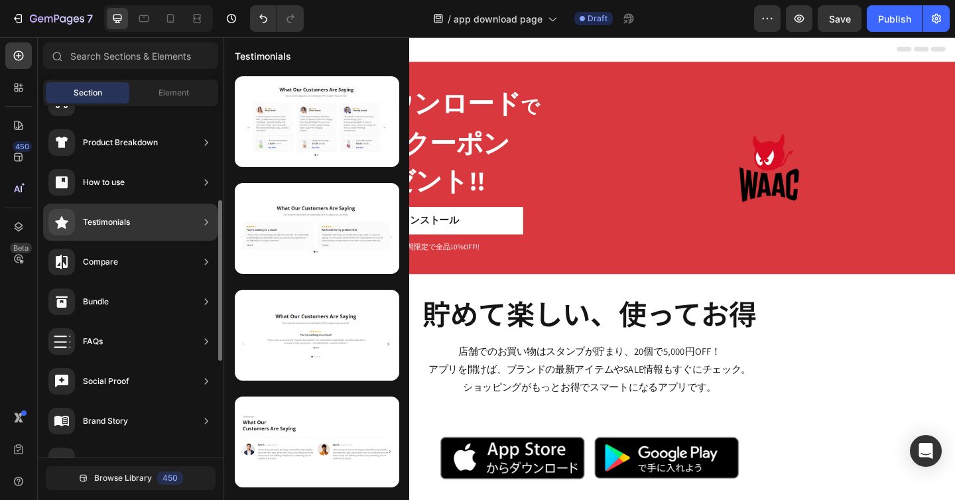
scroll to position [196, 0]
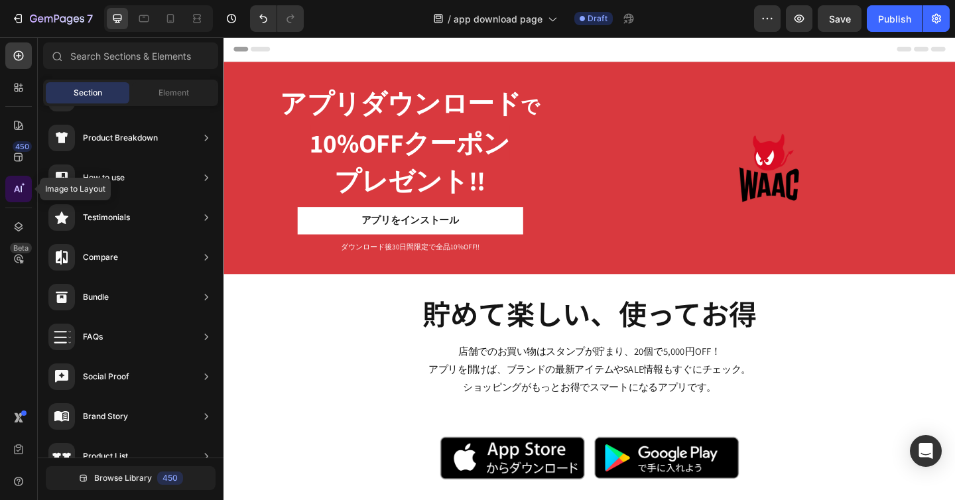
click at [22, 192] on icon at bounding box center [18, 188] width 13 height 13
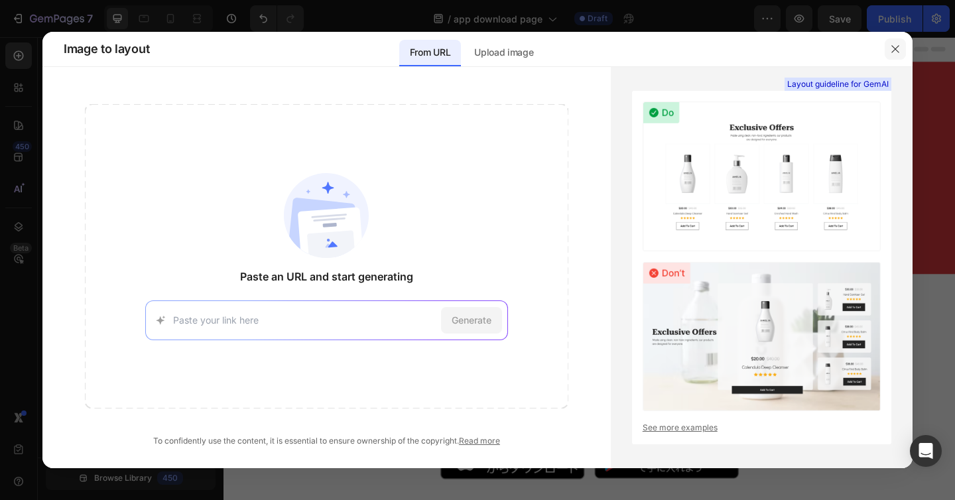
click at [898, 50] on icon "button" at bounding box center [895, 49] width 11 height 11
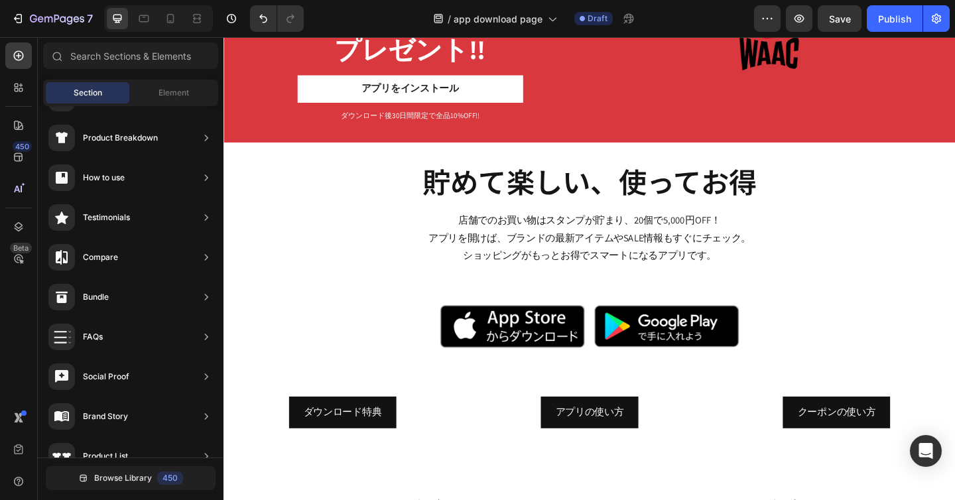
scroll to position [142, 0]
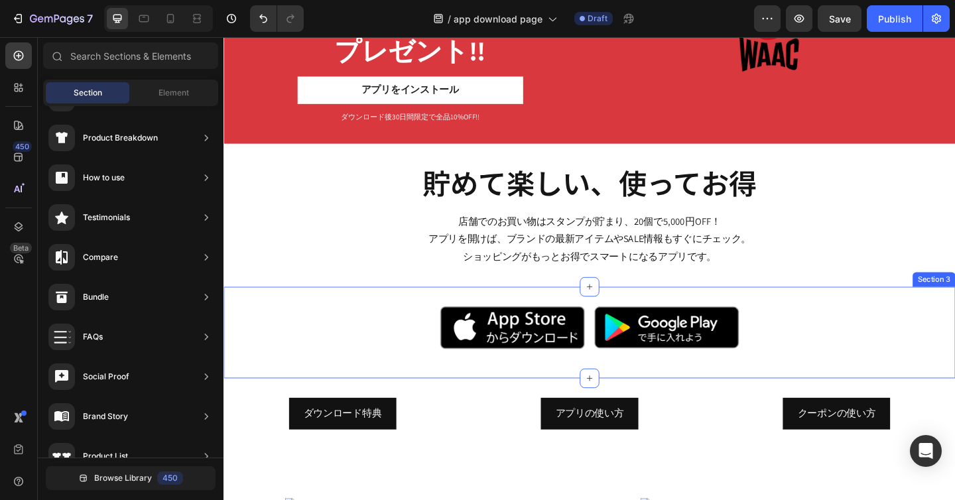
click at [872, 314] on div "Image Image Row Section 3" at bounding box center [621, 358] width 796 height 99
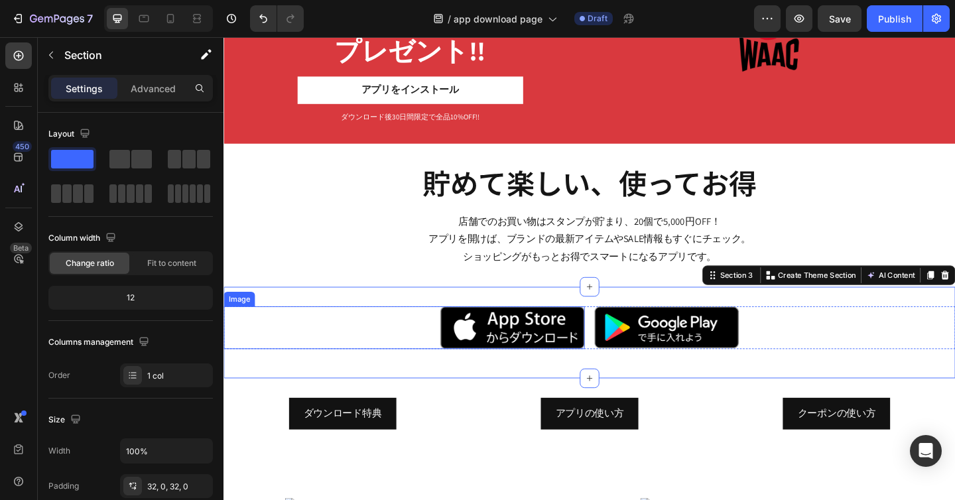
click at [386, 355] on div at bounding box center [419, 353] width 392 height 46
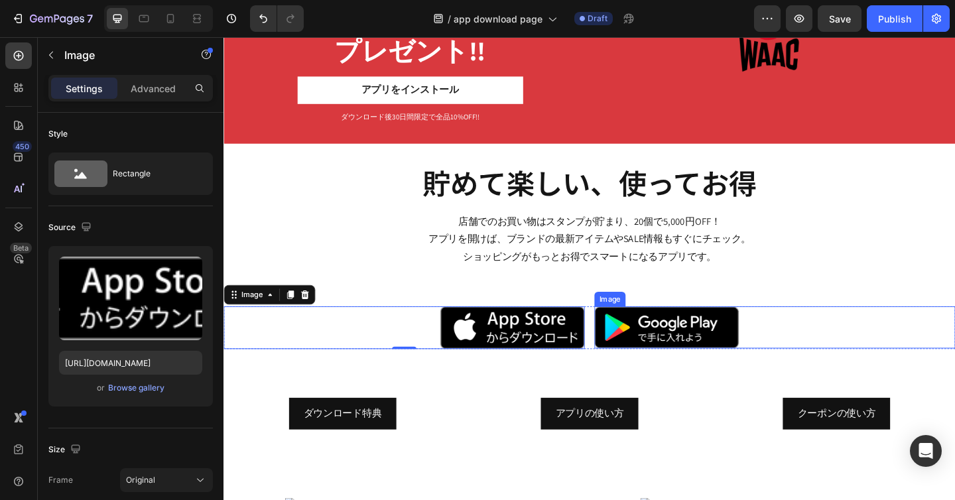
click at [854, 348] on div at bounding box center [822, 353] width 392 height 46
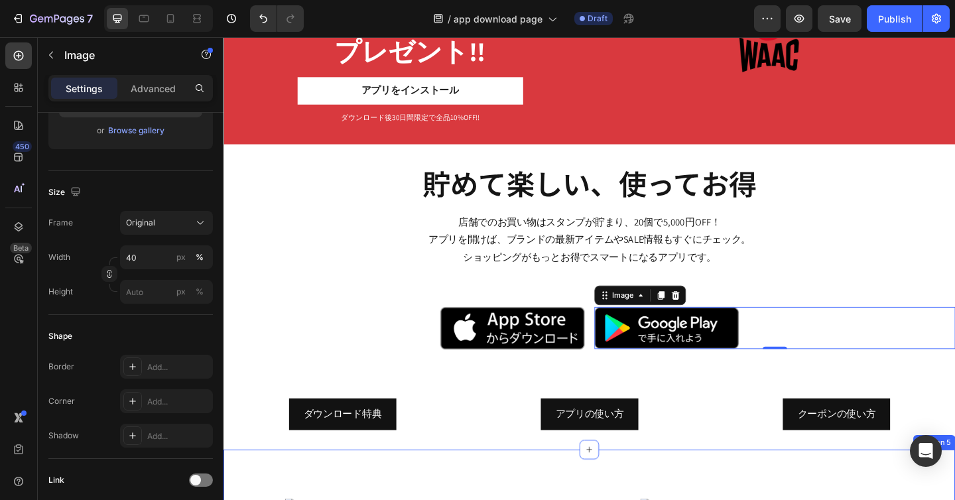
scroll to position [137, 0]
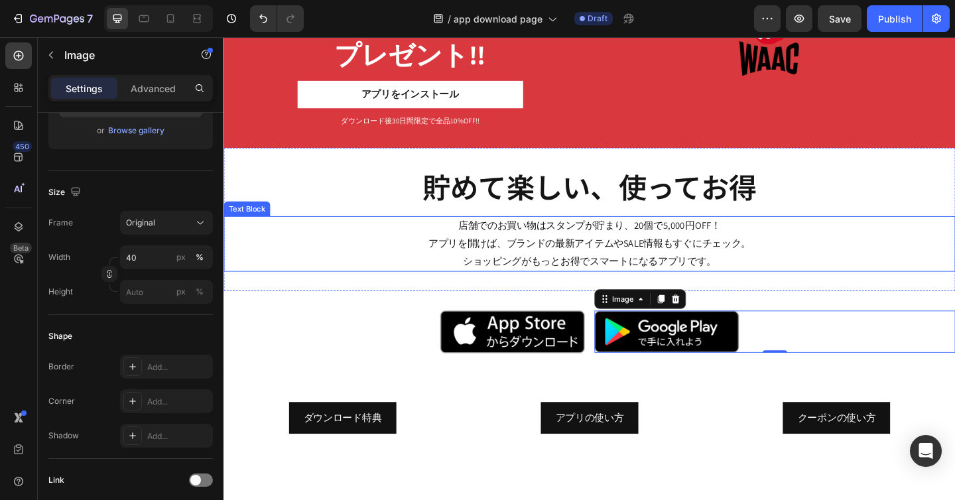
click at [861, 248] on p "店舗でのお買い物はスタンプが貯まり、20個で5,000円OFF！ アプリを開けば、ブランドの最新アイテムやSALE情報もすぐにチェック。 ショッピングがもっと…" at bounding box center [621, 261] width 793 height 57
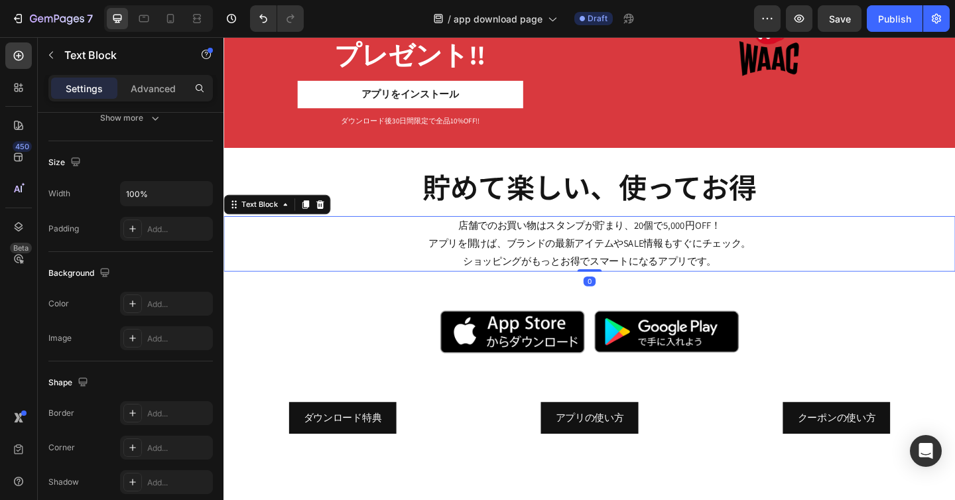
scroll to position [0, 0]
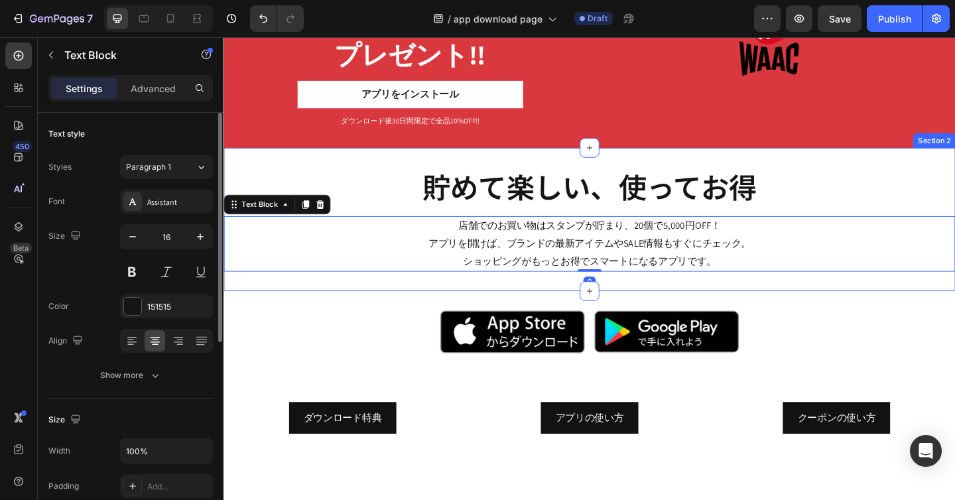
click at [830, 308] on div "貯めて楽しい、使ってお得 Text Block Row 店舗でのお買い物はスタンプが貯まり、20個で5,000円OFF！ アプリを開けば、ブランドの最新アイテ…" at bounding box center [621, 235] width 796 height 155
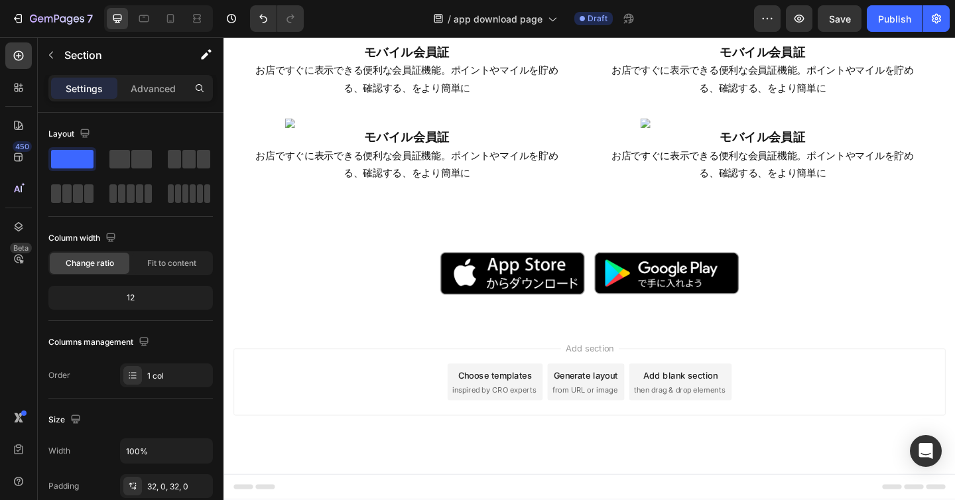
scroll to position [1433, 0]
drag, startPoint x: 292, startPoint y: 197, endPoint x: 451, endPoint y: 406, distance: 263.1
click at [700, 423] on span "then drag & drop elements" at bounding box center [719, 421] width 99 height 12
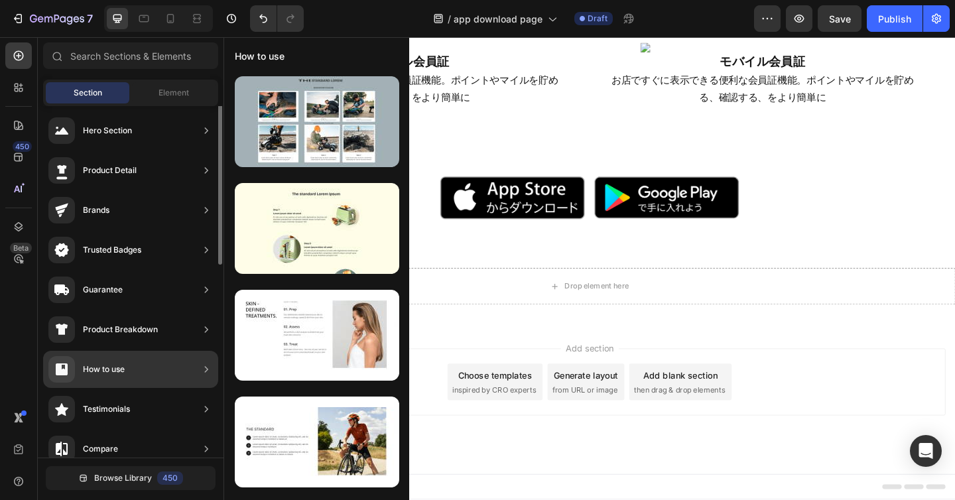
scroll to position [2, 0]
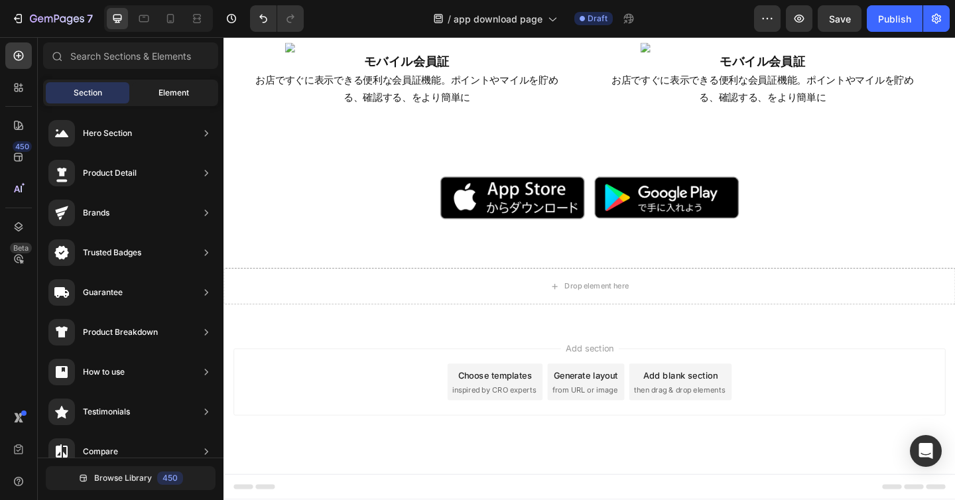
click at [174, 97] on span "Element" at bounding box center [173, 93] width 30 height 12
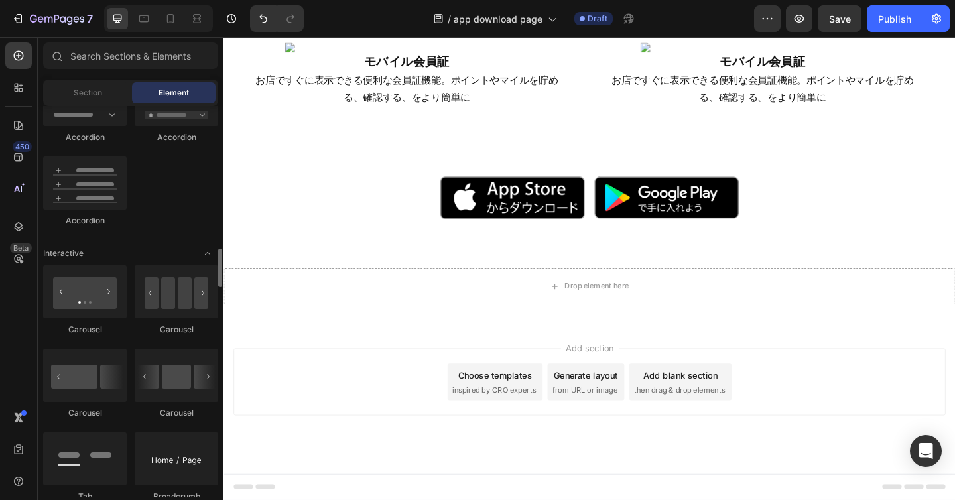
scroll to position [1303, 0]
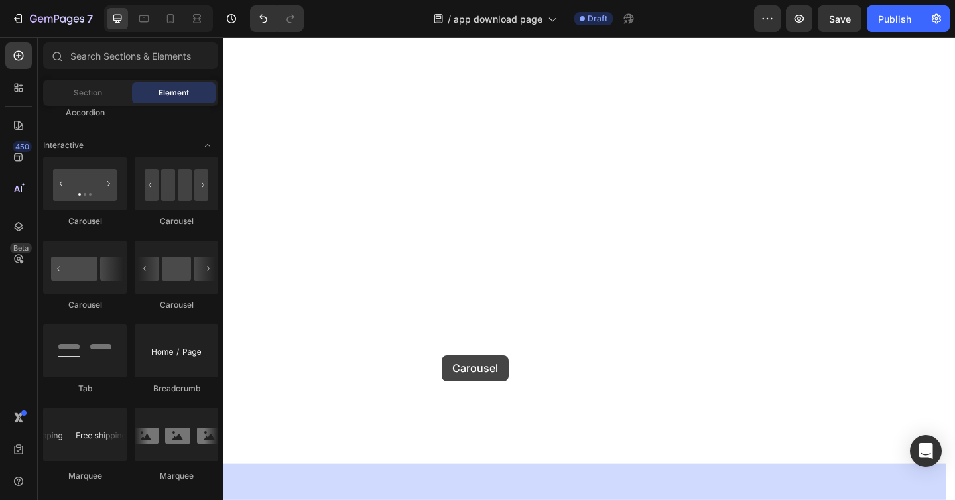
drag, startPoint x: 396, startPoint y: 309, endPoint x: 461, endPoint y: 383, distance: 98.7
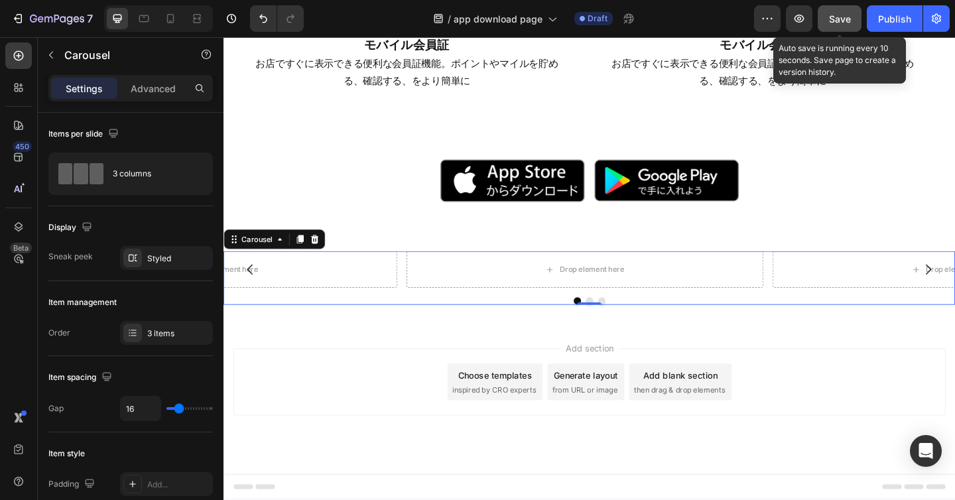
click at [839, 15] on span "Save" at bounding box center [840, 18] width 22 height 11
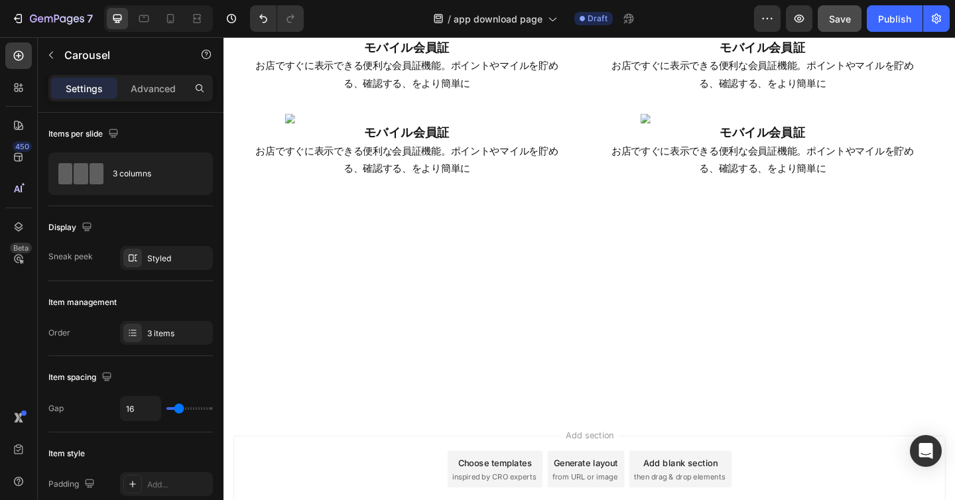
scroll to position [645, 0]
